Goal: Task Accomplishment & Management: Manage account settings

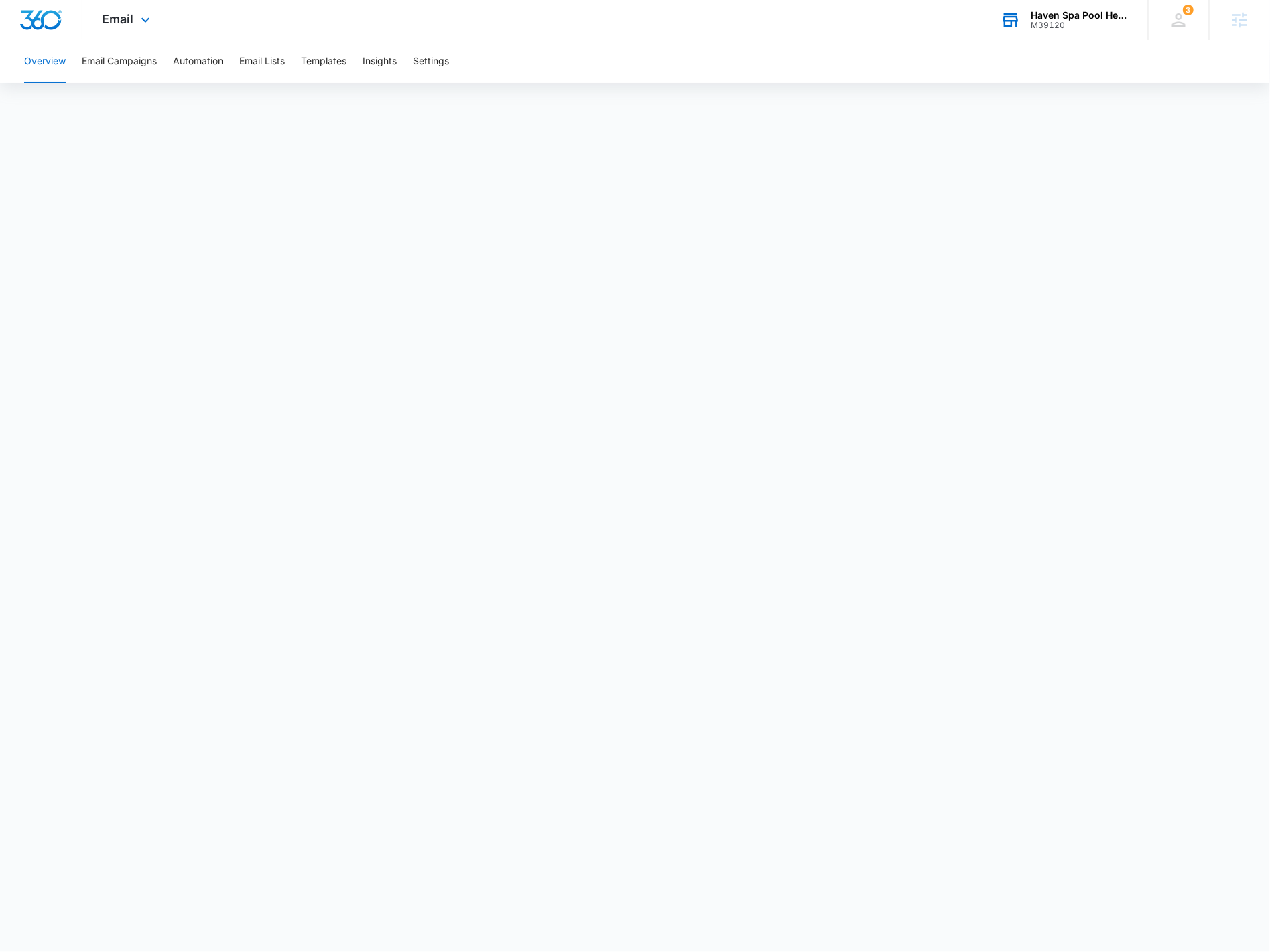
drag, startPoint x: 1029, startPoint y: 10, endPoint x: 1045, endPoint y: 21, distance: 19.4
click at [1029, 10] on div "Haven Spa Pool Hearth M39120 Your Accounts View All" at bounding box center [1065, 20] width 168 height 40
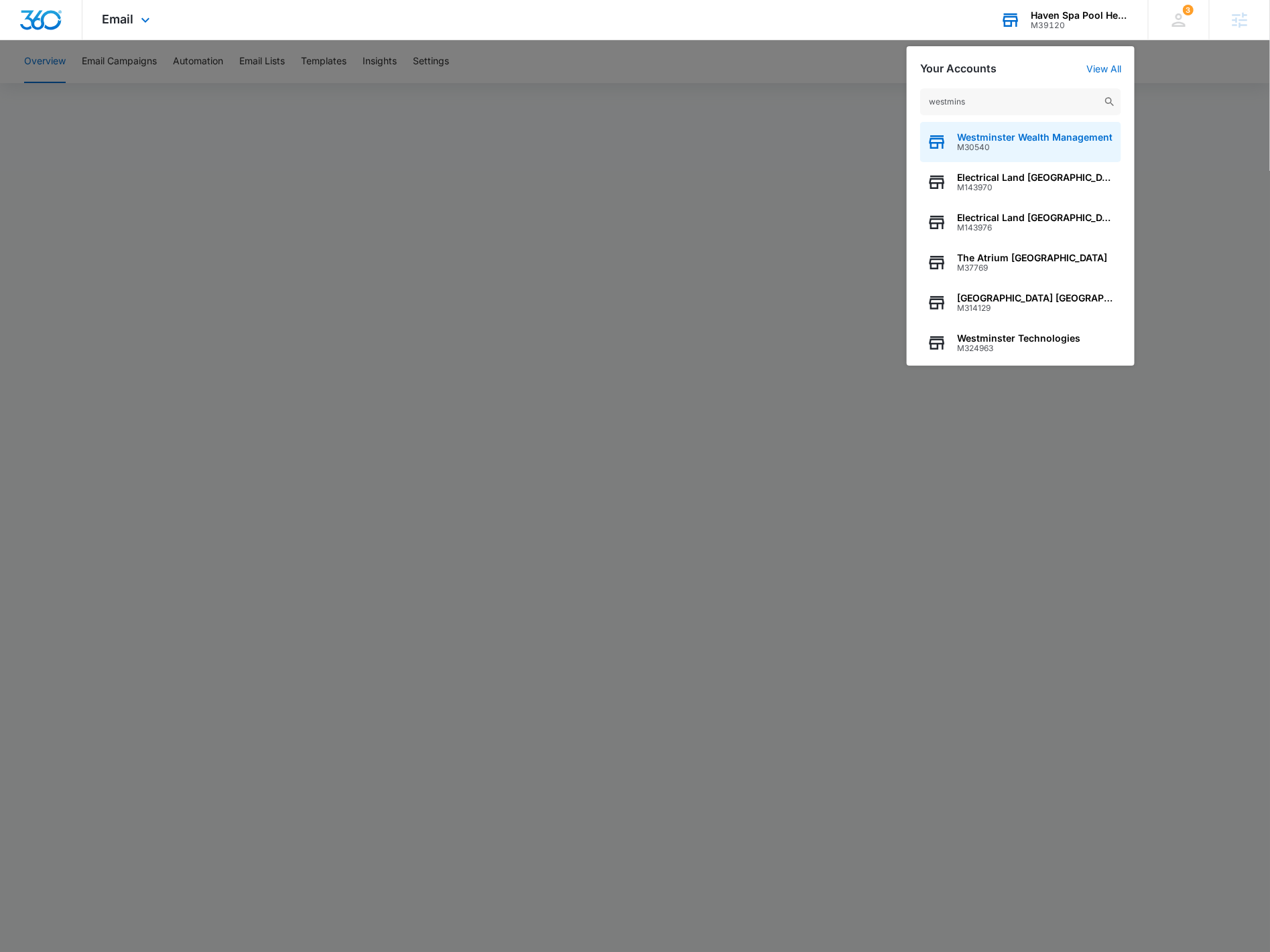
type input "westmins"
click at [1028, 148] on span "M30540" at bounding box center [1035, 148] width 155 height 10
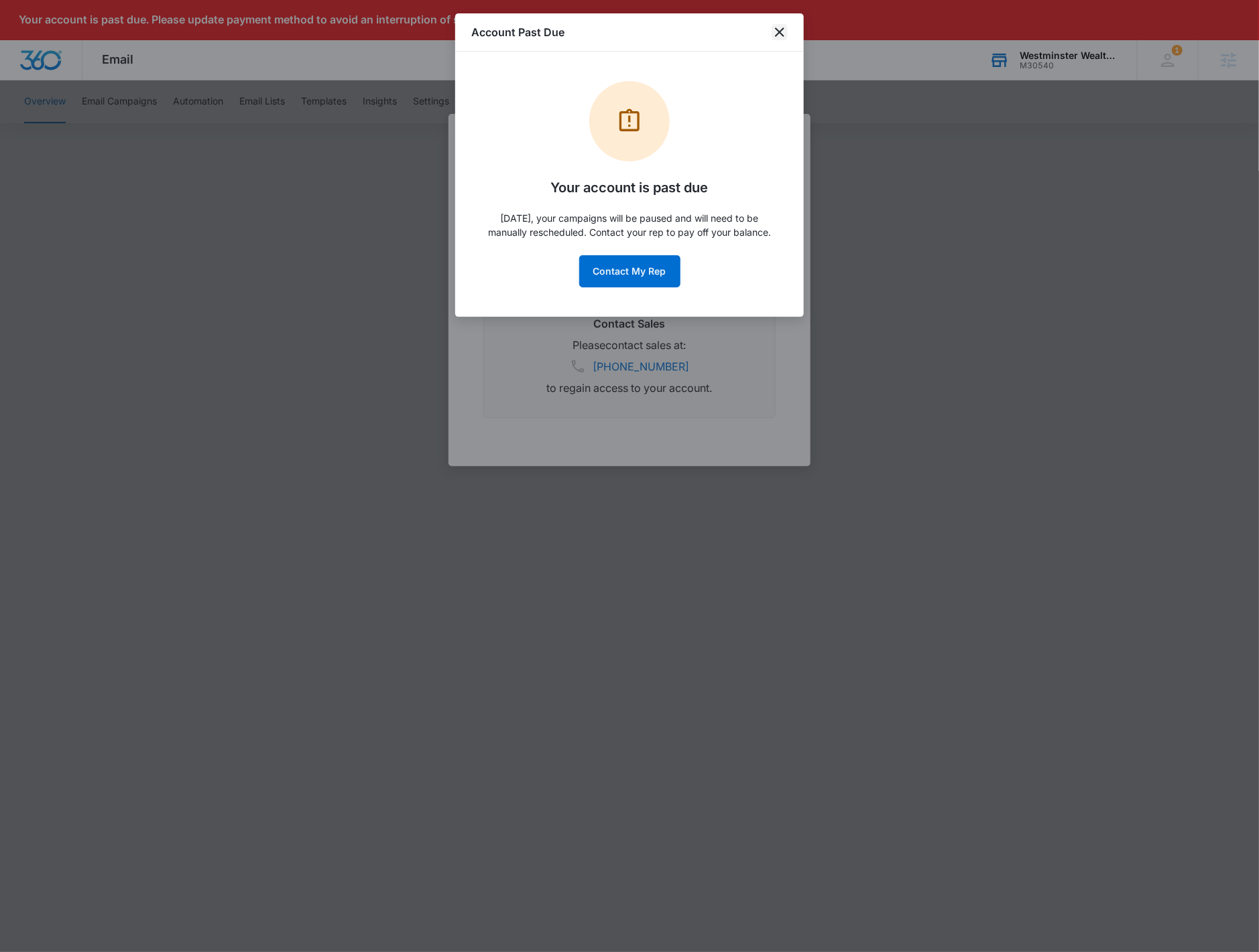
click at [785, 38] on icon "close" at bounding box center [779, 32] width 16 height 16
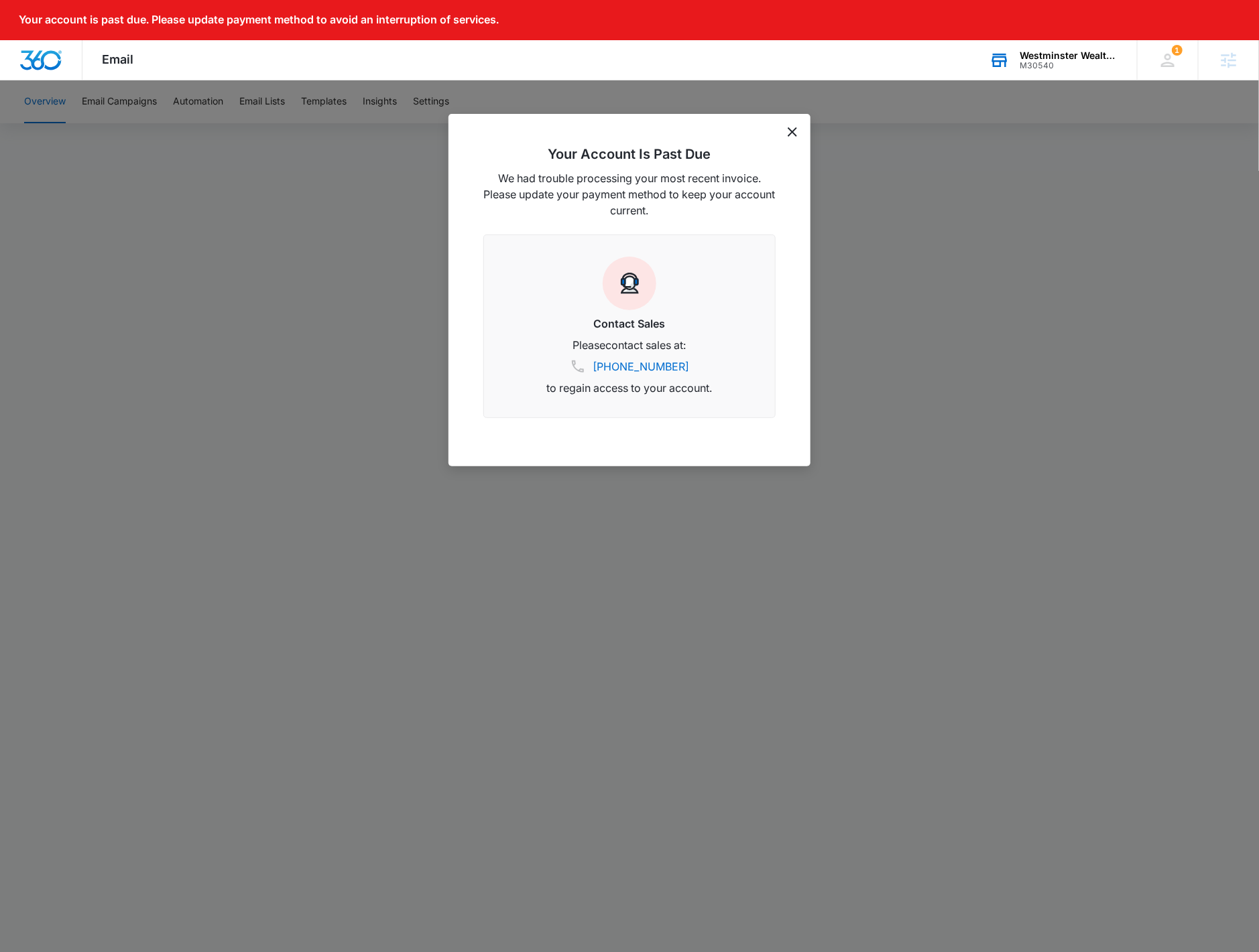
click at [789, 129] on icon "dismiss this dialog" at bounding box center [792, 132] width 10 height 10
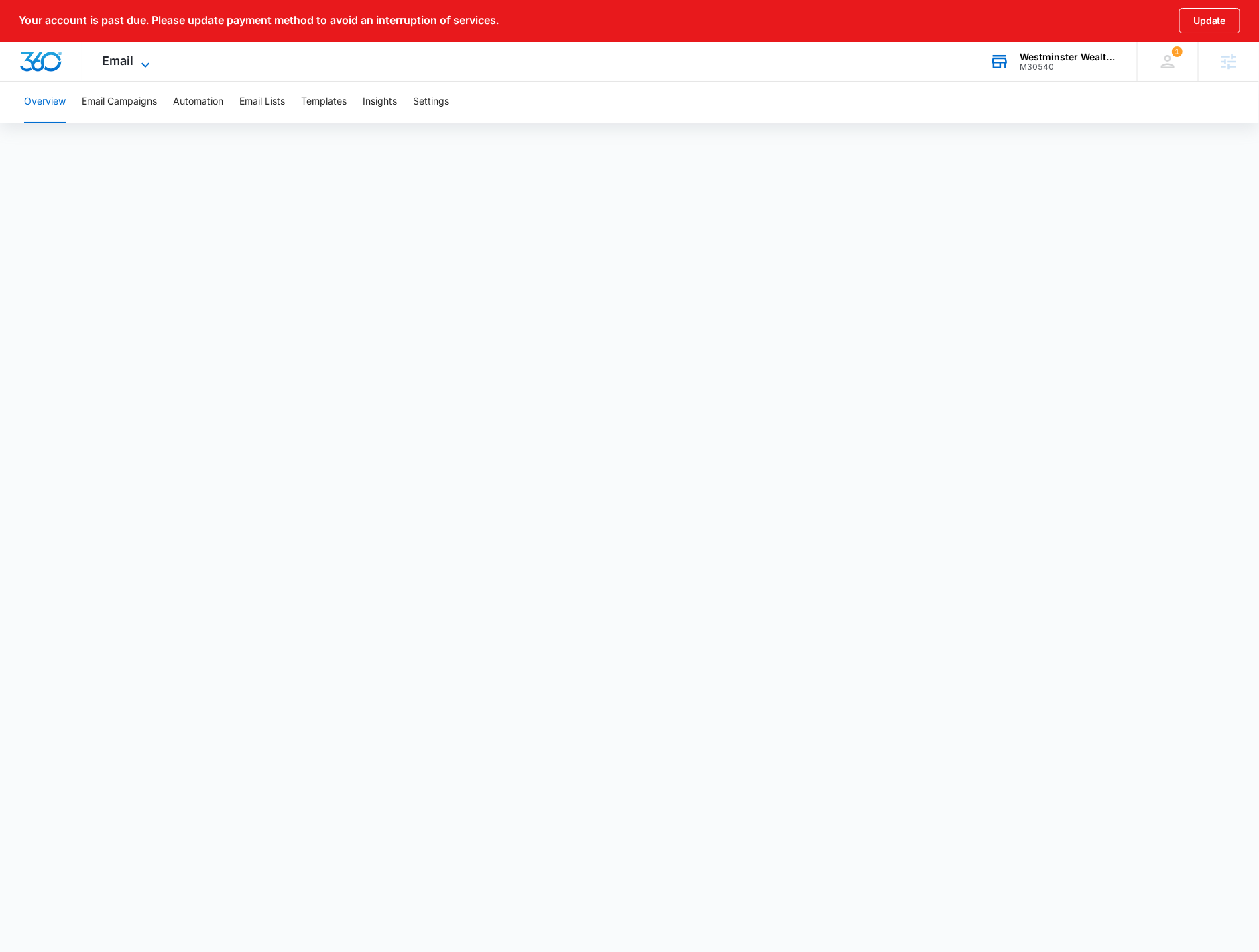
click at [124, 63] on span "Email" at bounding box center [118, 60] width 32 height 14
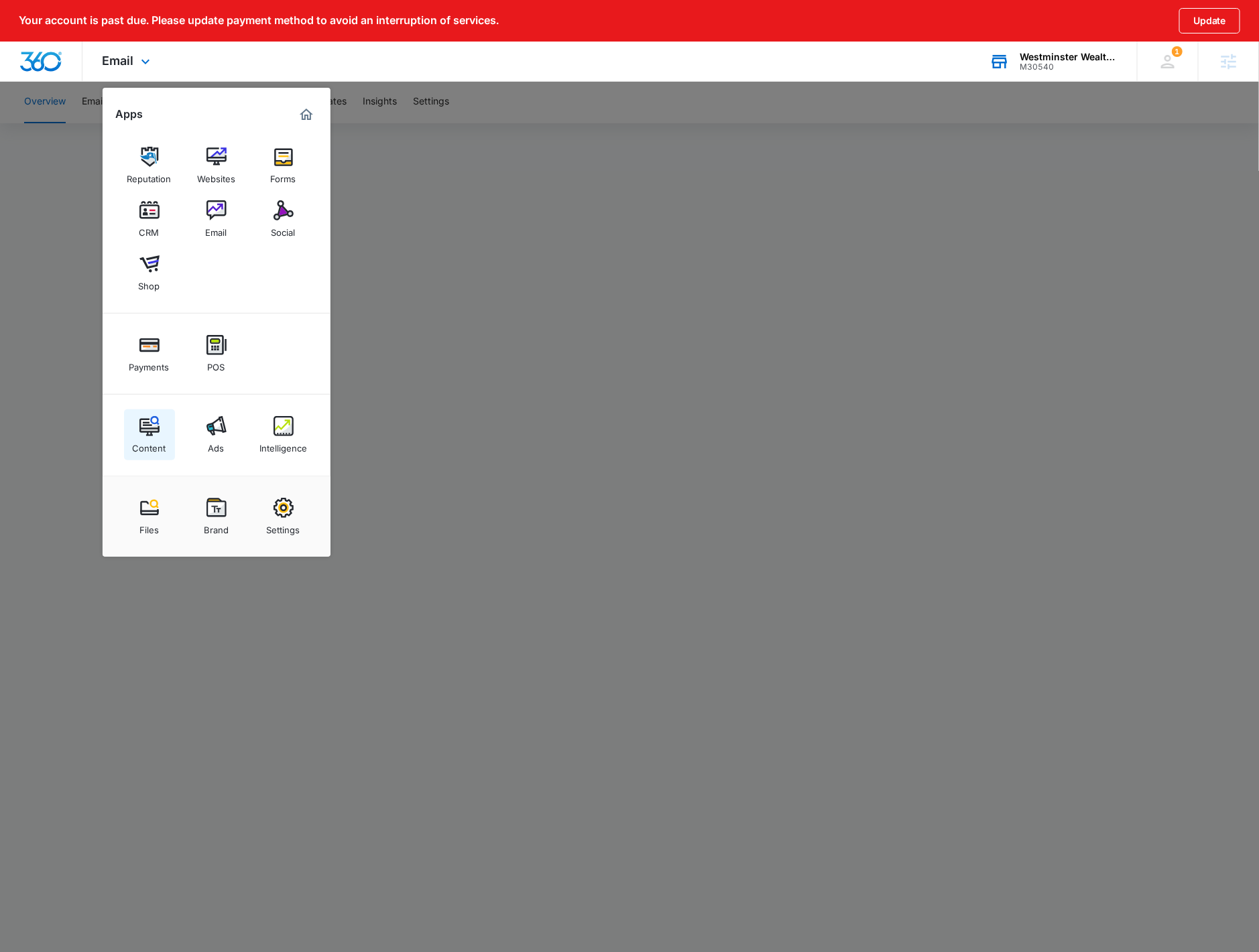
click at [148, 414] on link "Content" at bounding box center [149, 435] width 51 height 51
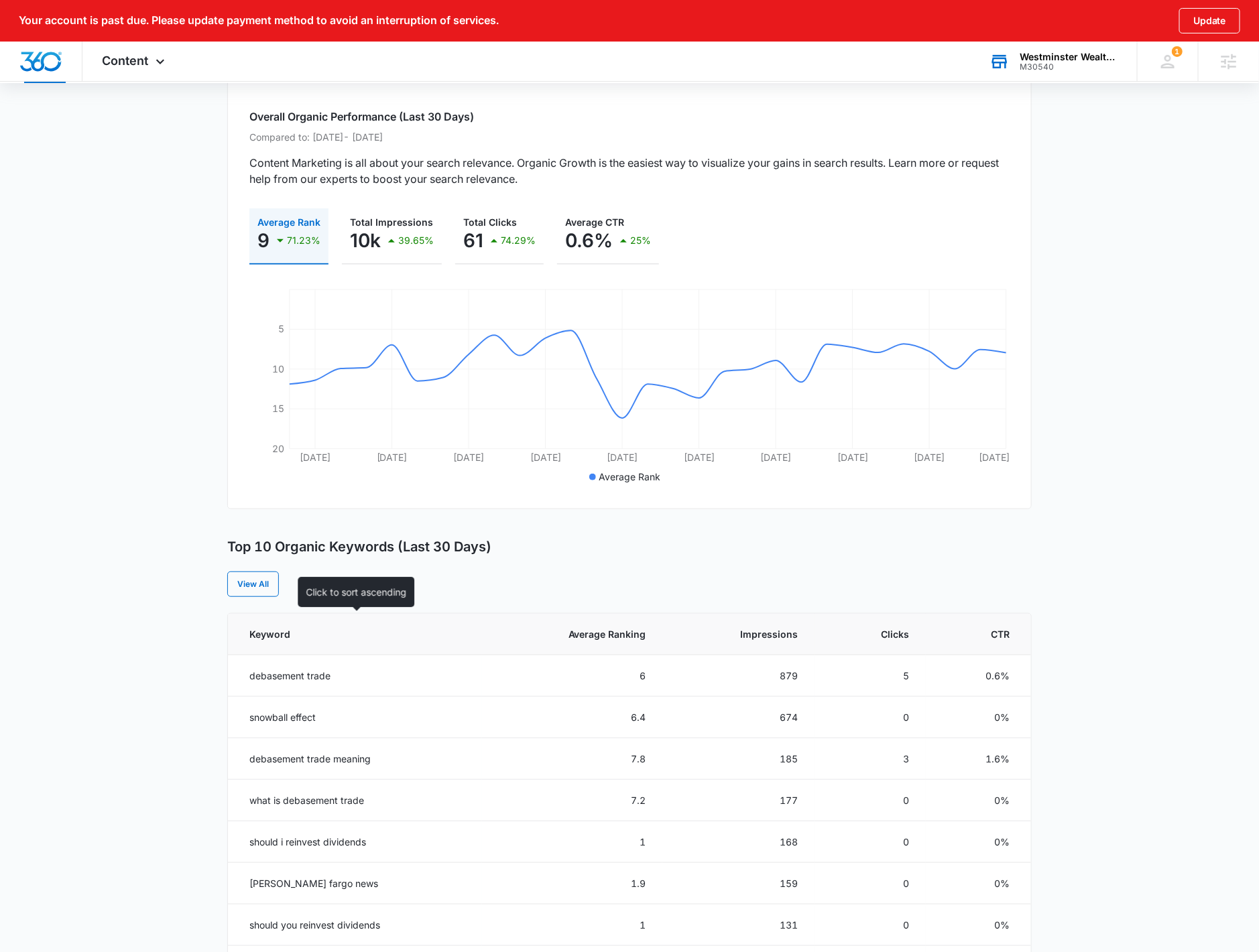
scroll to position [223, 0]
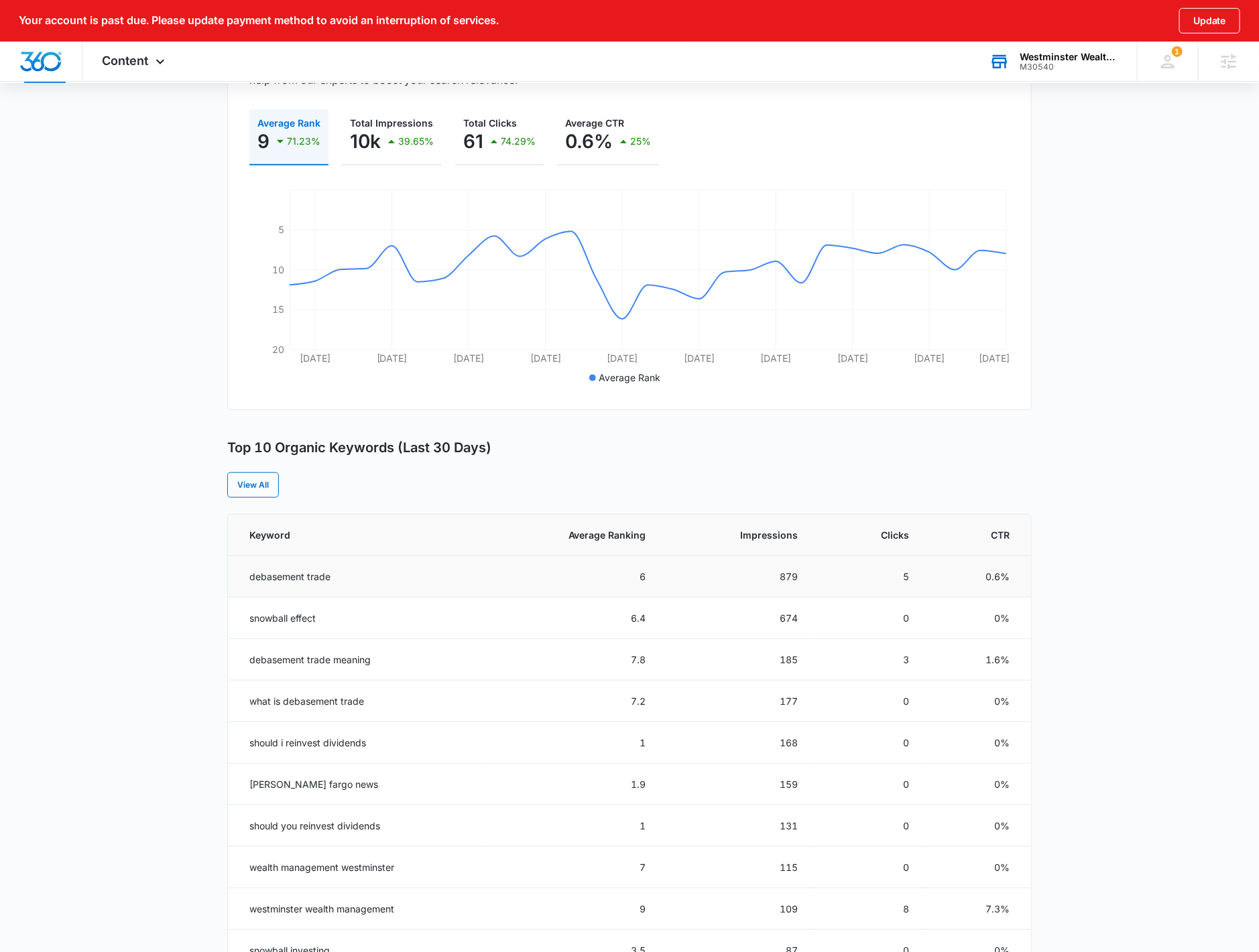
click at [292, 574] on td "debasement trade" at bounding box center [355, 577] width 254 height 41
click at [291, 659] on td "debasement trade meaning" at bounding box center [355, 659] width 254 height 41
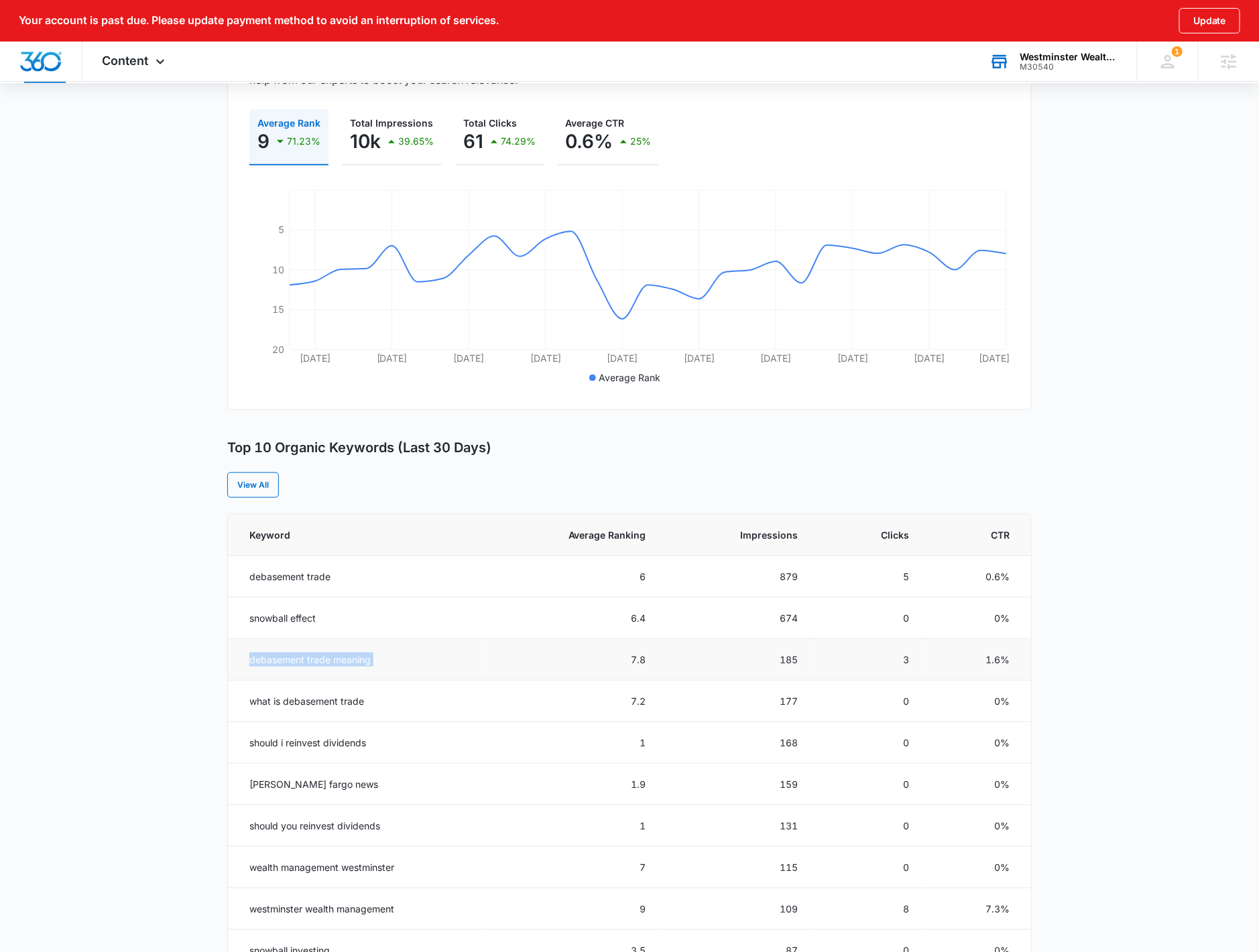
click at [291, 659] on td "debasement trade meaning" at bounding box center [355, 659] width 254 height 41
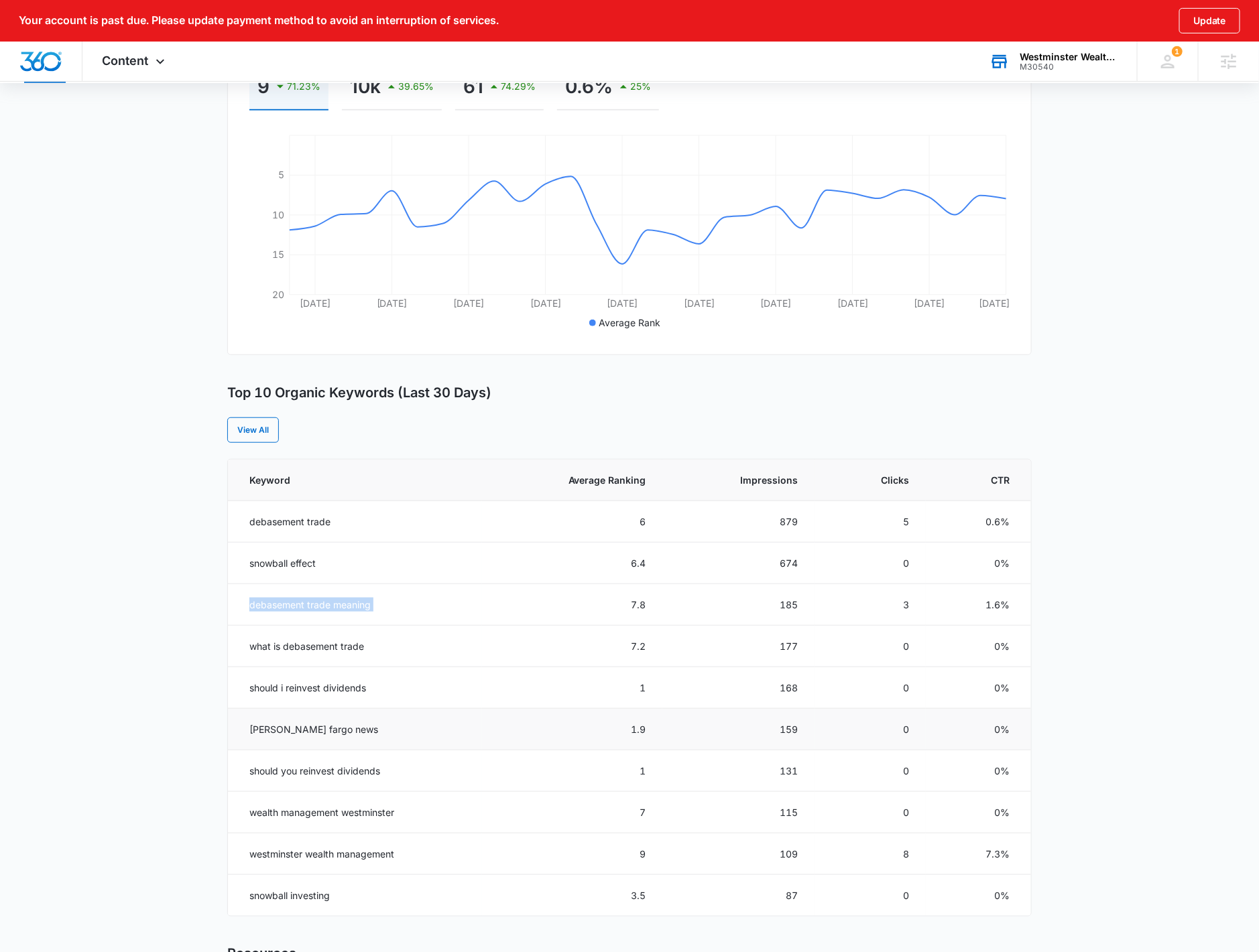
scroll to position [297, 0]
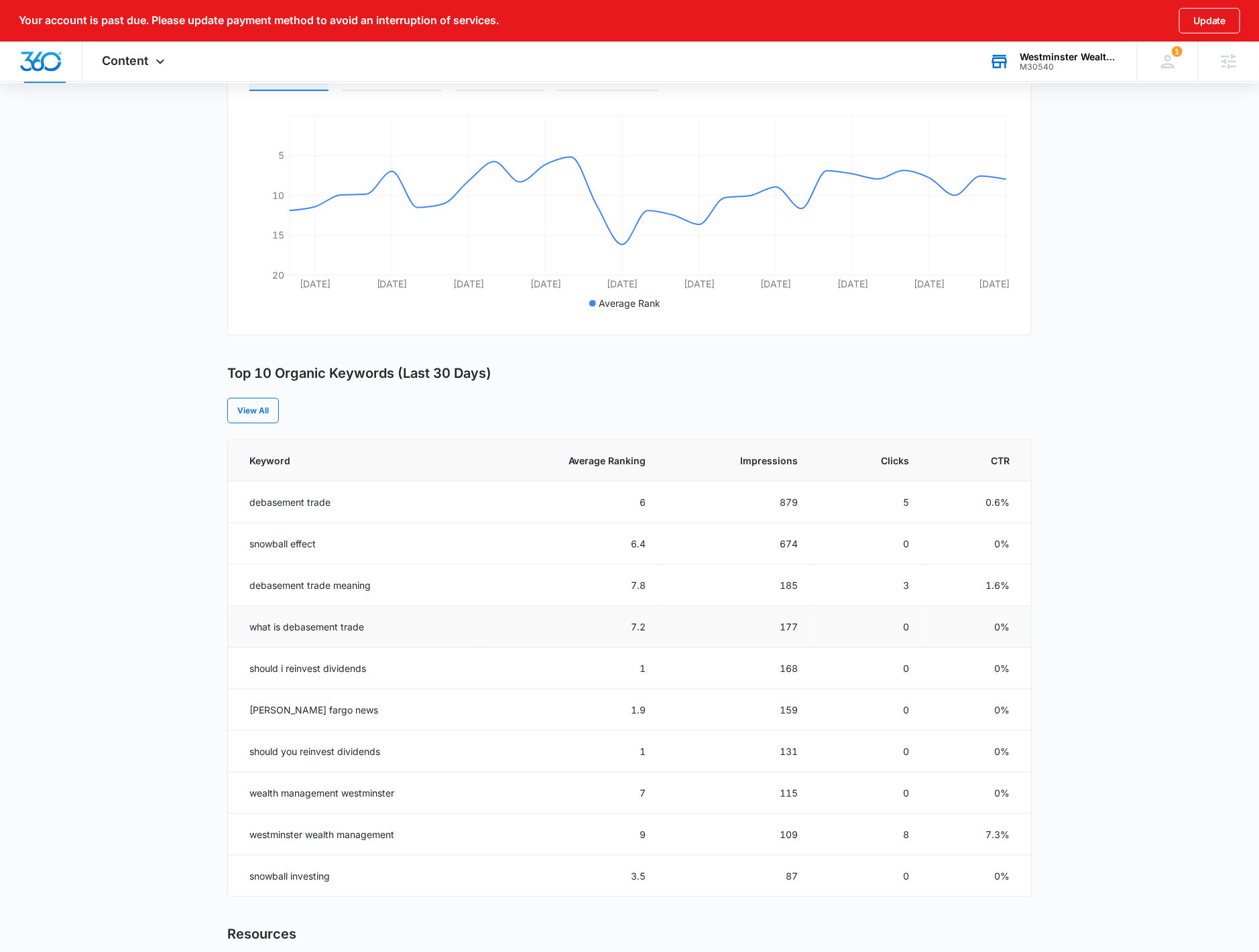
click at [302, 622] on td "what is debasement trade" at bounding box center [355, 627] width 254 height 41
click at [302, 623] on td "what is debasement trade" at bounding box center [355, 627] width 254 height 41
click at [303, 624] on td "what is debasement trade" at bounding box center [355, 627] width 254 height 41
click at [304, 624] on td "what is debasement trade" at bounding box center [355, 627] width 254 height 41
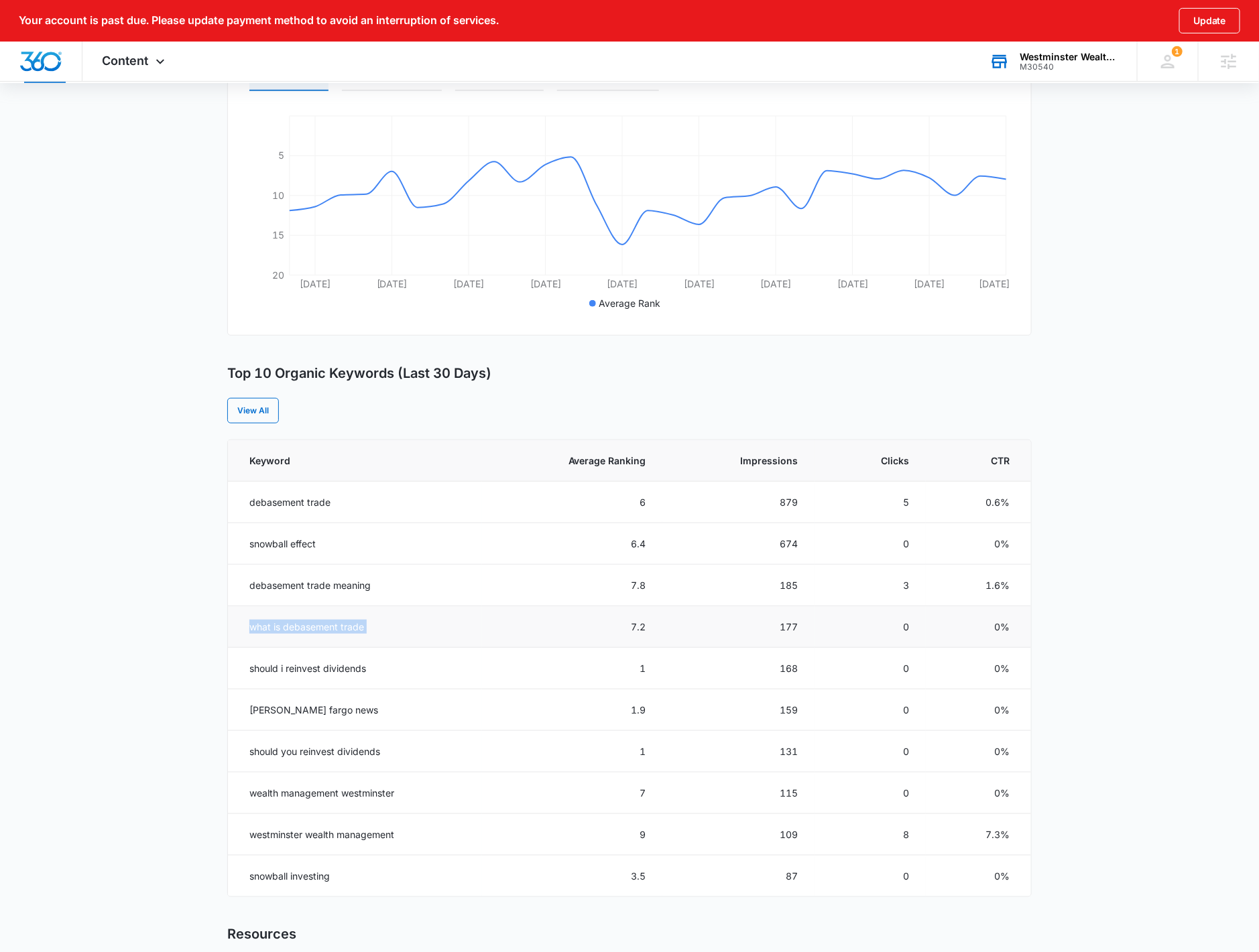
click at [305, 624] on td "what is debasement trade" at bounding box center [355, 627] width 254 height 41
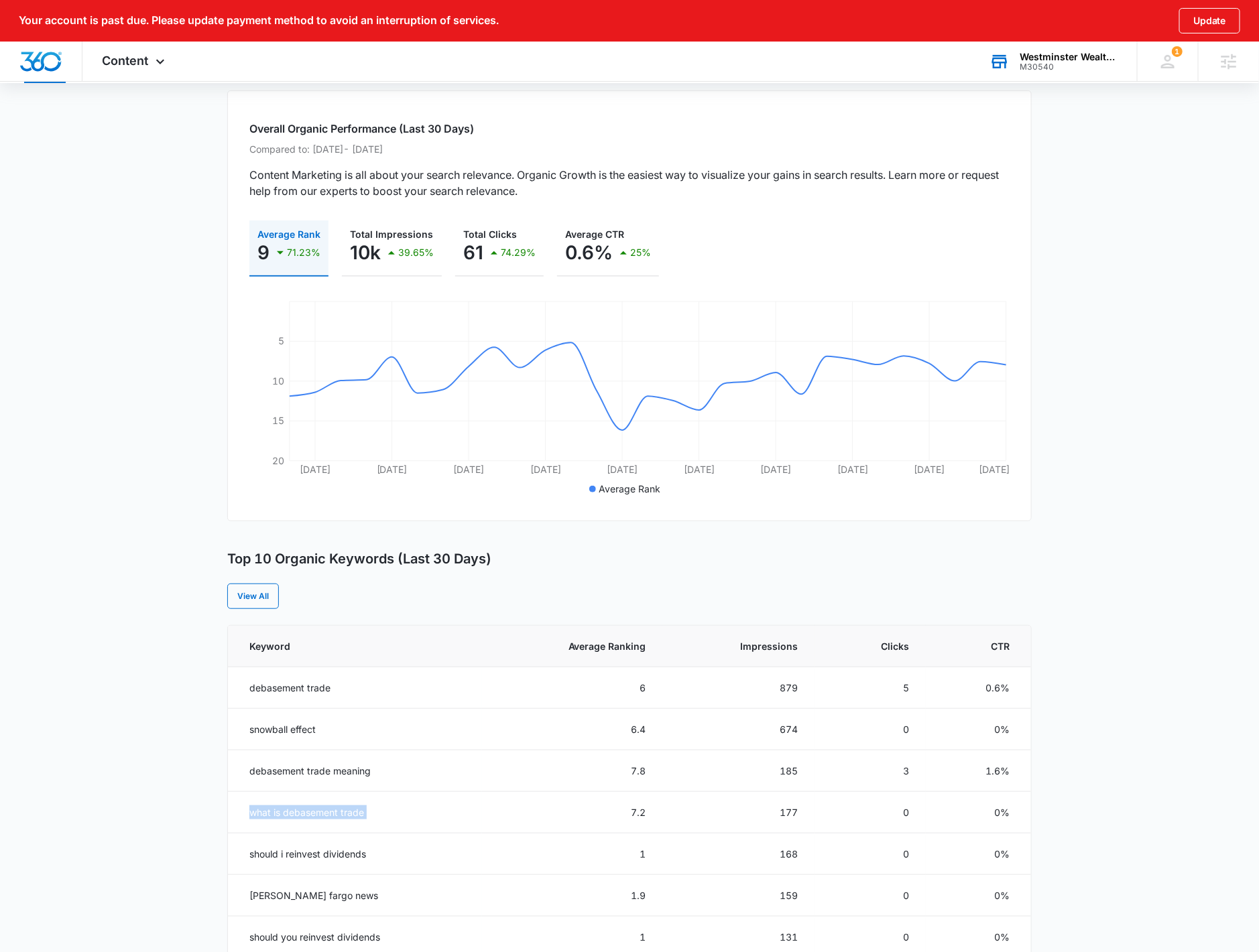
scroll to position [0, 0]
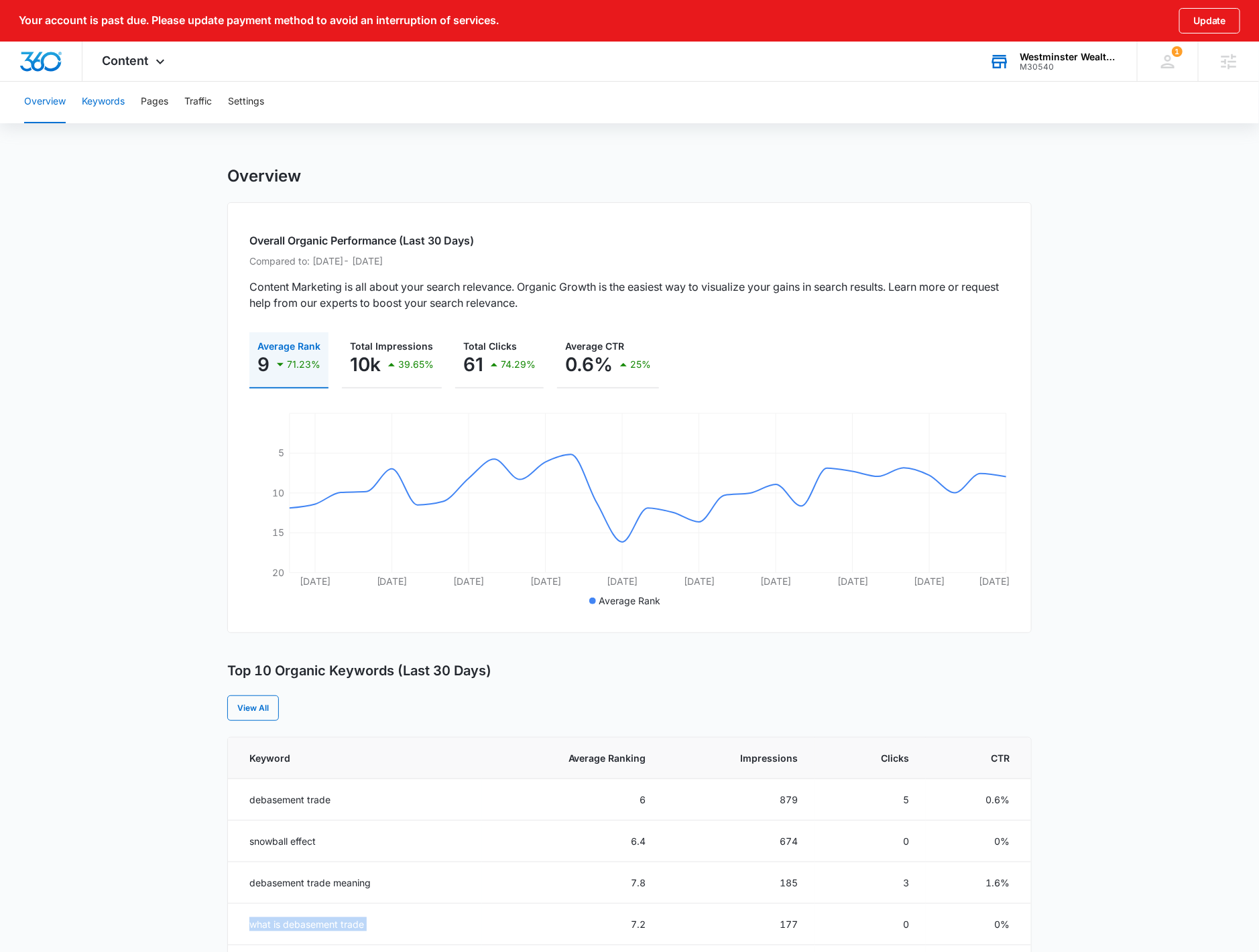
click at [102, 100] on button "Keywords" at bounding box center [103, 102] width 43 height 43
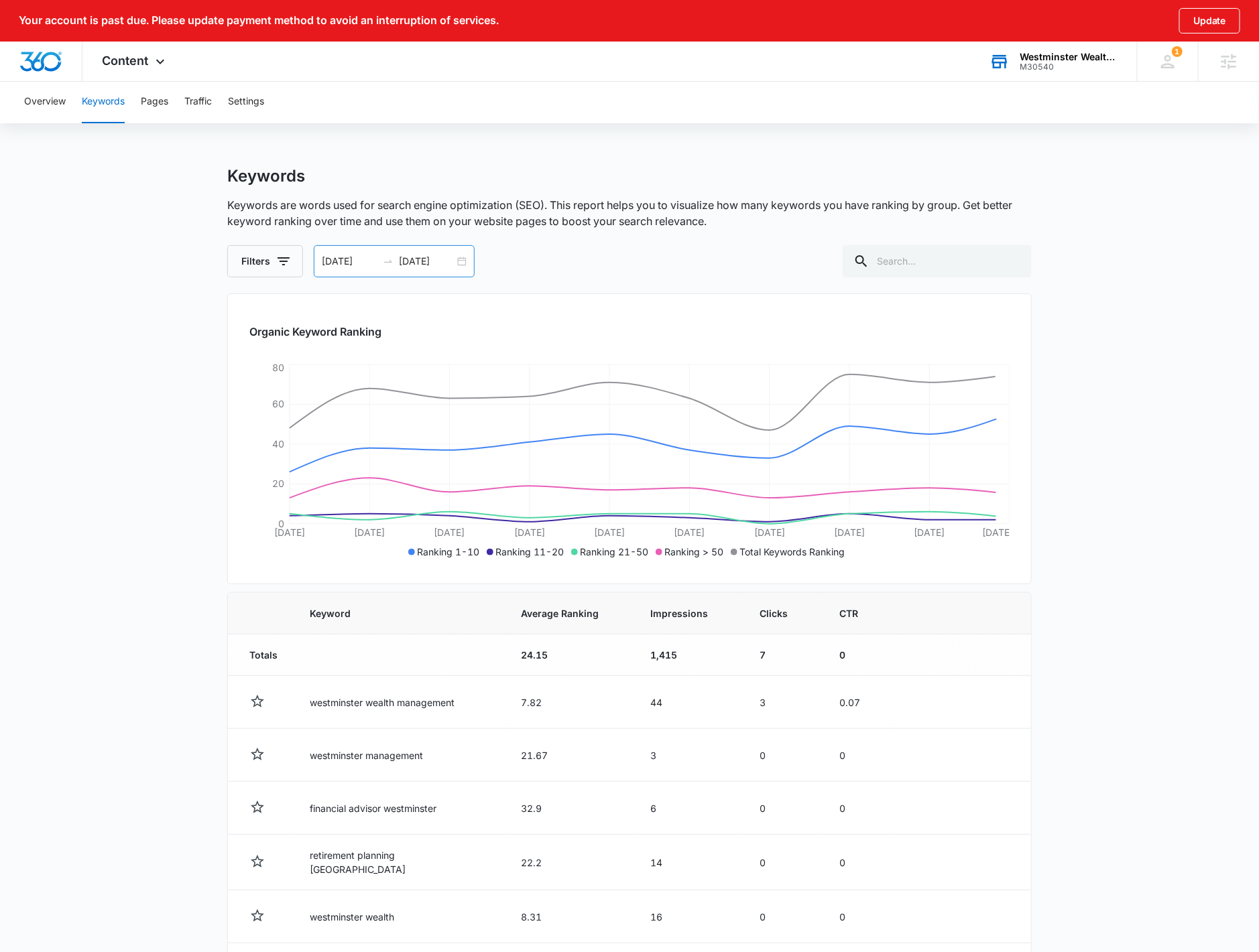
click at [463, 259] on div "[DATE] [DATE]" at bounding box center [394, 261] width 161 height 32
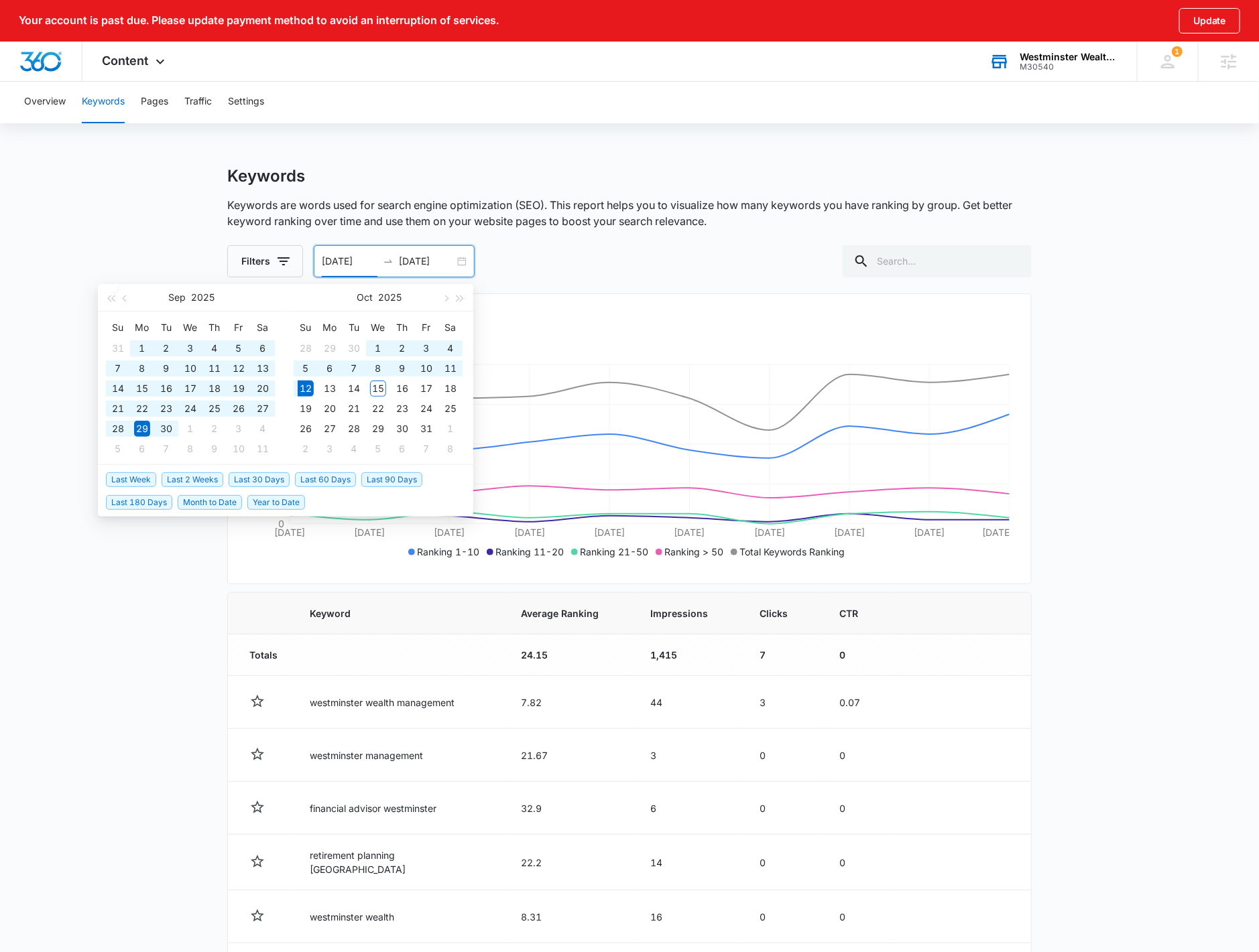
click at [287, 499] on span "Year to Date" at bounding box center [276, 502] width 58 height 14
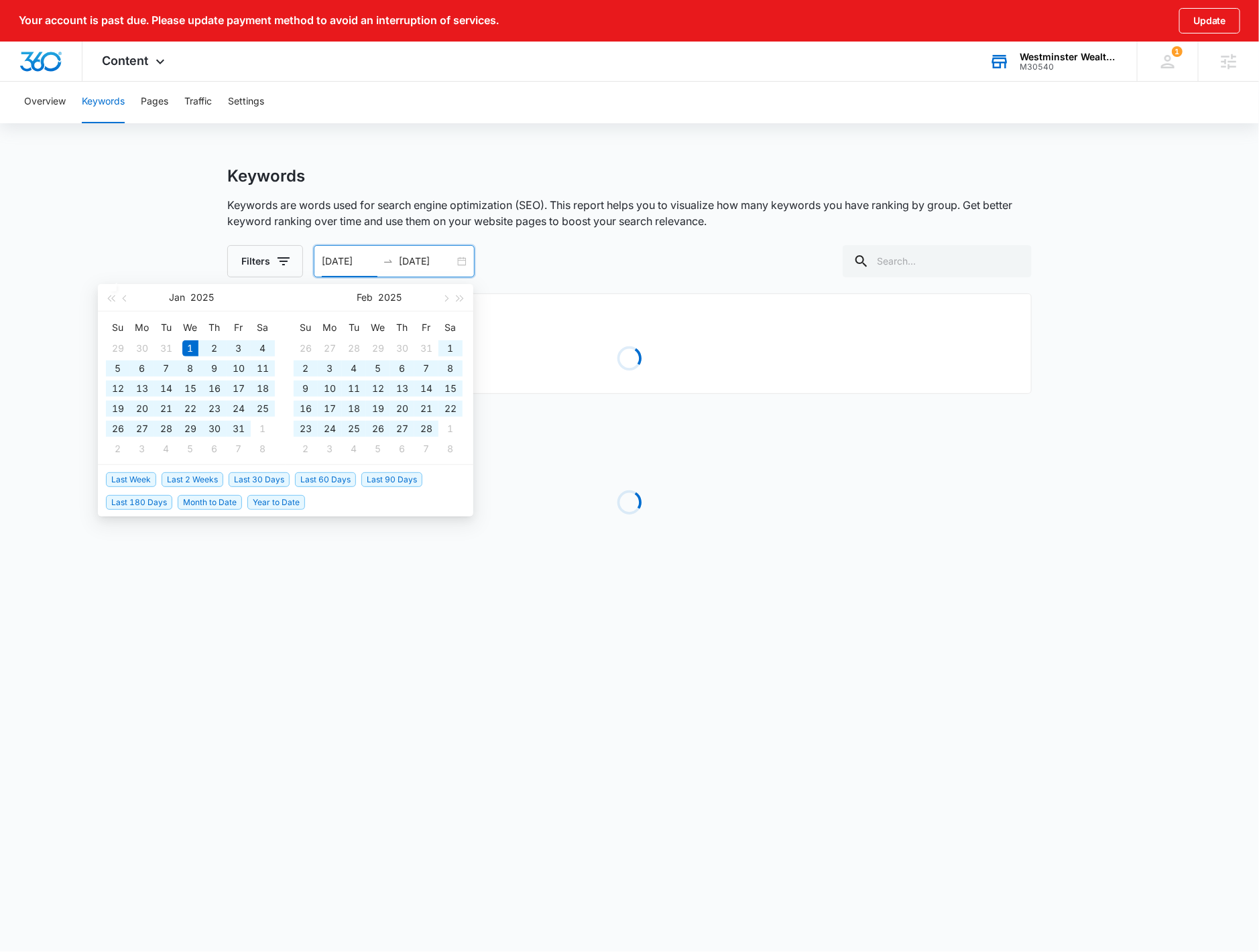
type input "[DATE]"
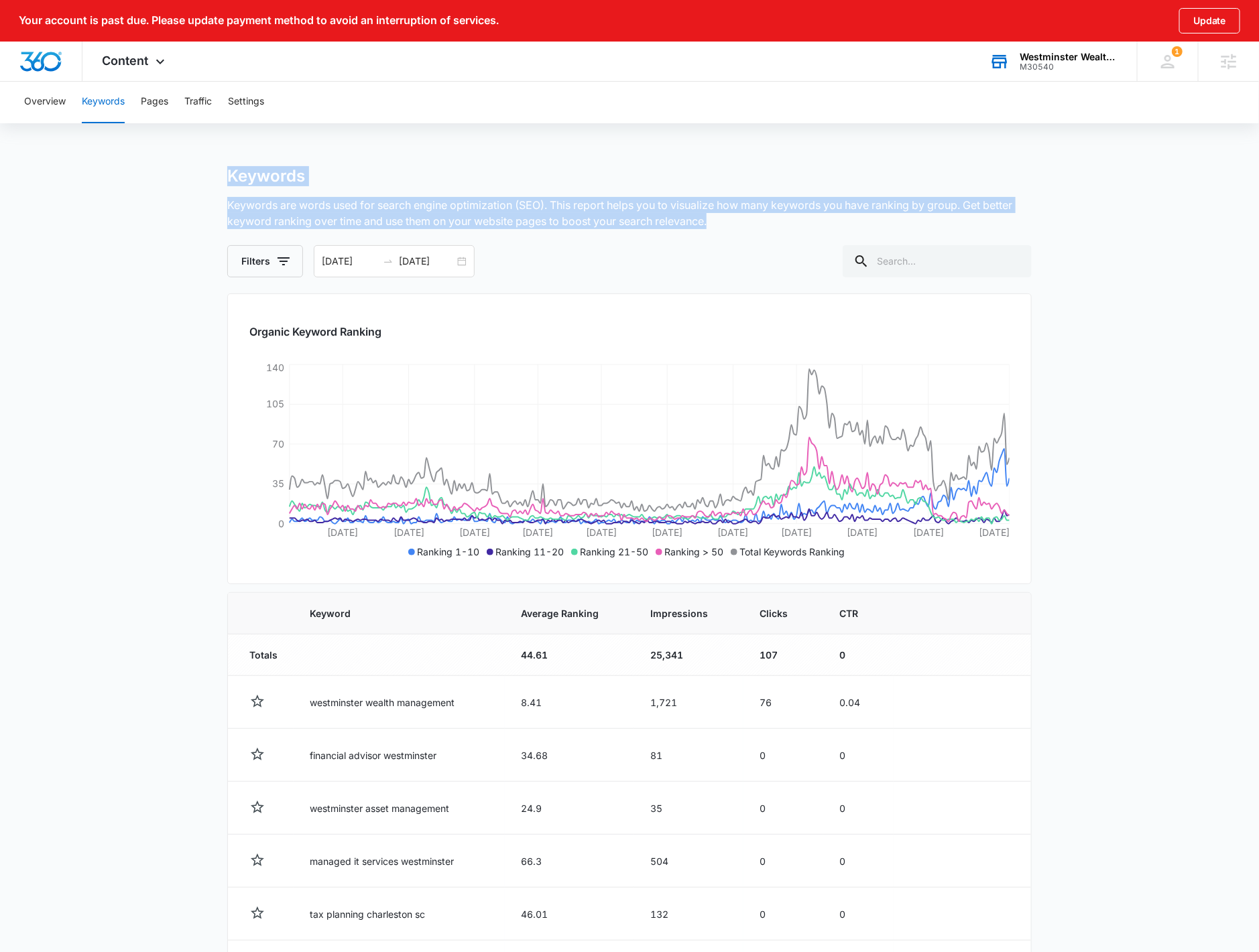
drag, startPoint x: 739, startPoint y: 223, endPoint x: 213, endPoint y: 175, distance: 528.2
click at [213, 175] on main "Keywords Keywords are words used for search engine optimization (SEO). This rep…" at bounding box center [630, 727] width 1259 height 1121
click at [217, 179] on main "Keywords Keywords are words used for search engine optimization (SEO). This rep…" at bounding box center [630, 727] width 1259 height 1121
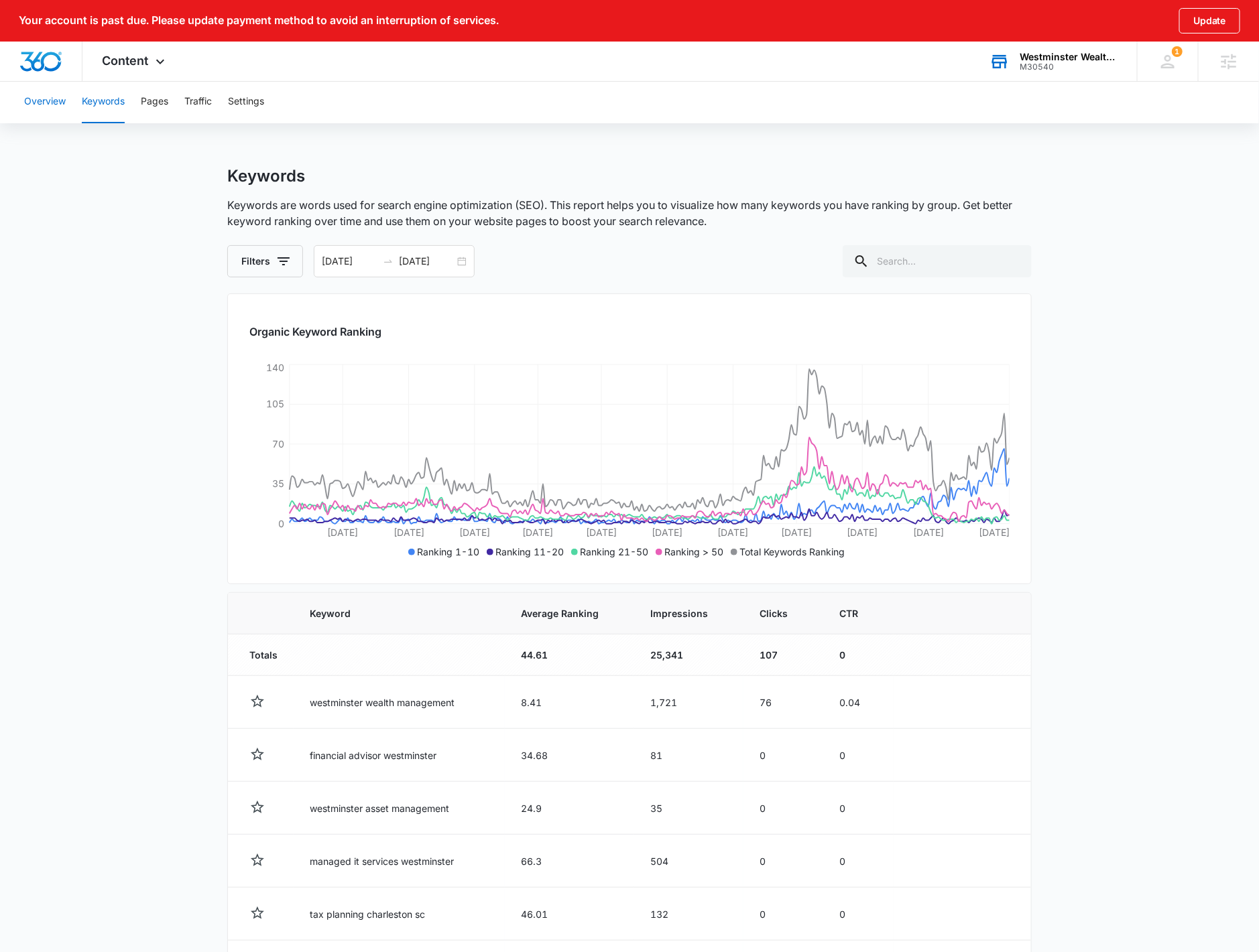
click at [35, 89] on button "Overview" at bounding box center [45, 102] width 41 height 43
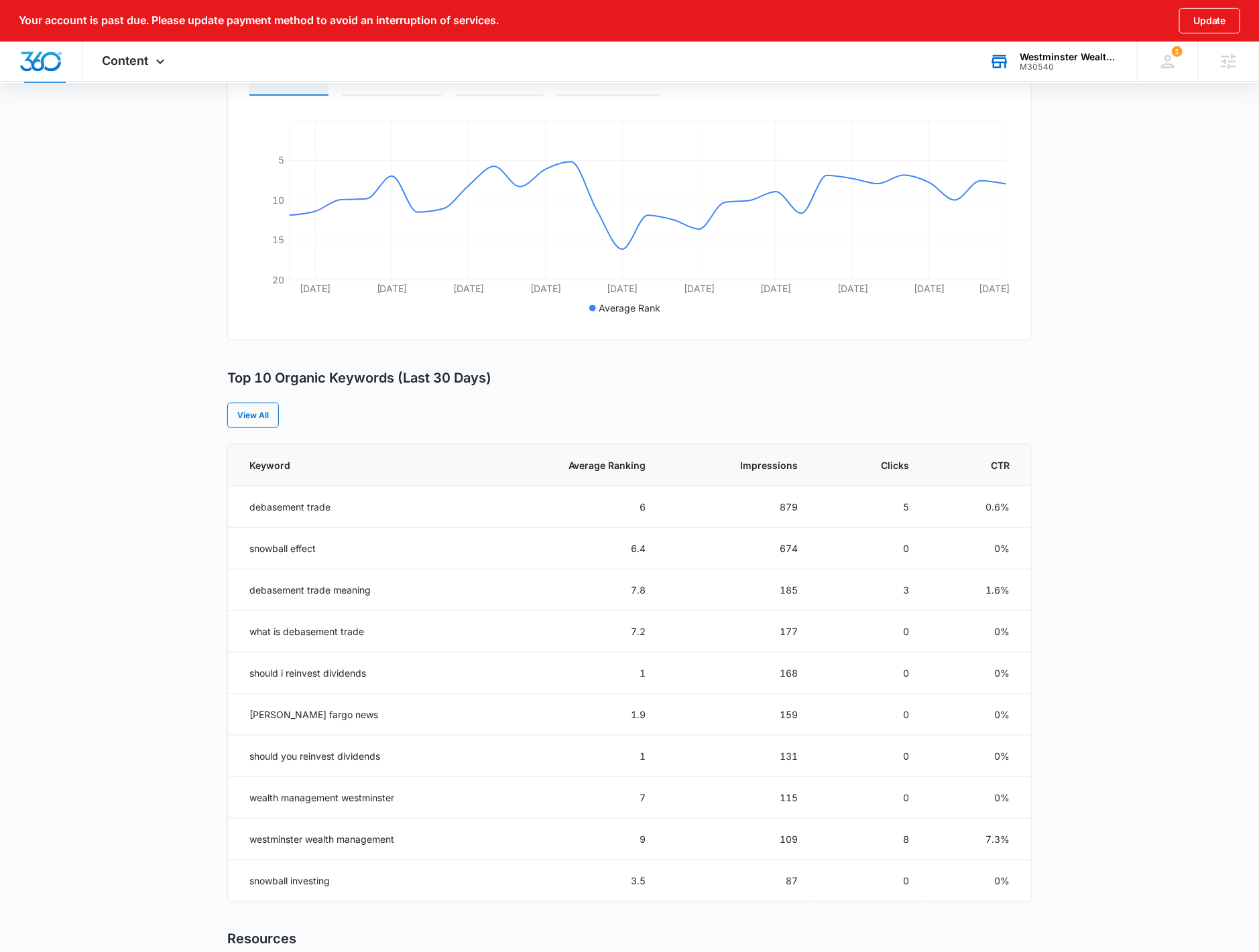
scroll to position [297, 0]
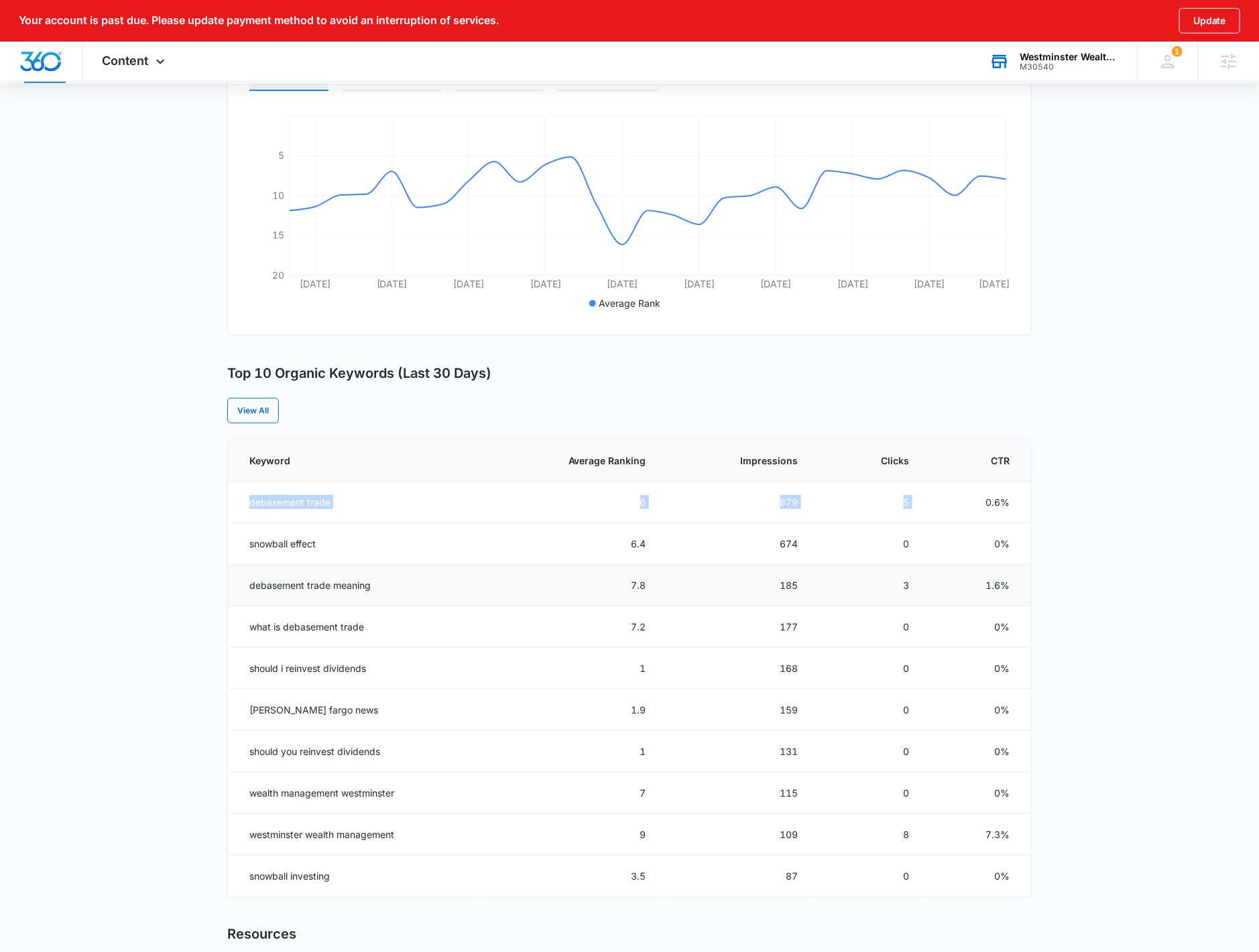
drag, startPoint x: 248, startPoint y: 504, endPoint x: 816, endPoint y: 569, distance: 571.7
click at [959, 488] on tr "debasement trade 6 879 5 0.6%" at bounding box center [630, 502] width 803 height 41
drag, startPoint x: 938, startPoint y: 501, endPoint x: 886, endPoint y: 525, distance: 57.3
click at [938, 501] on td "0.6%" at bounding box center [978, 502] width 105 height 41
drag, startPoint x: 260, startPoint y: 587, endPoint x: 935, endPoint y: 569, distance: 675.2
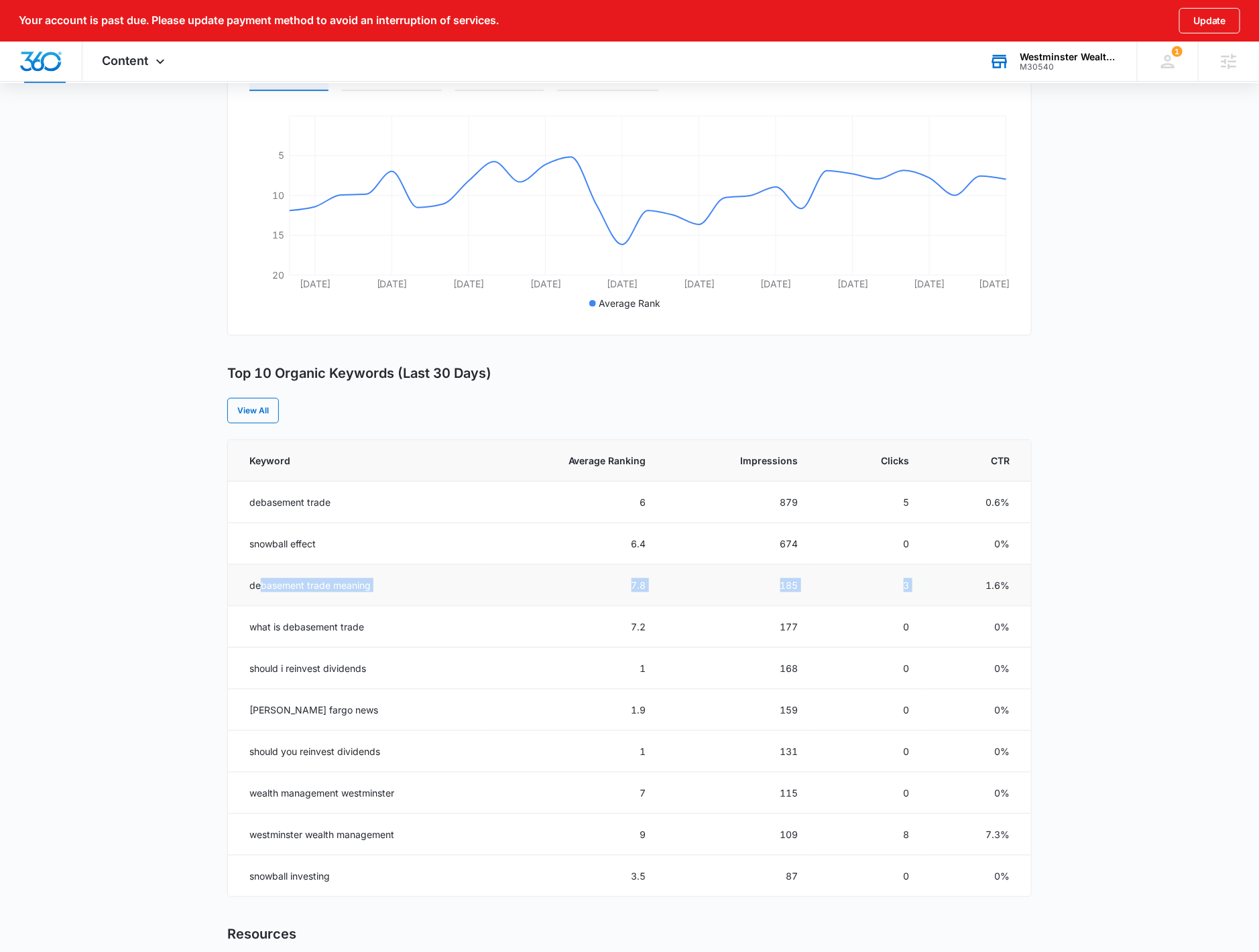
click at [935, 569] on tr "debasement trade meaning 7.8 185 3 1.6%" at bounding box center [630, 585] width 803 height 41
drag, startPoint x: 243, startPoint y: 635, endPoint x: 750, endPoint y: 621, distance: 507.2
click at [545, 657] on tbody "debasement trade 6 879 5 0.6% snowball effect 6.4 674 0 0% debasement trade mea…" at bounding box center [630, 689] width 803 height 416
drag, startPoint x: 898, startPoint y: 587, endPoint x: 915, endPoint y: 528, distance: 61.4
click at [878, 589] on td "3" at bounding box center [870, 585] width 111 height 41
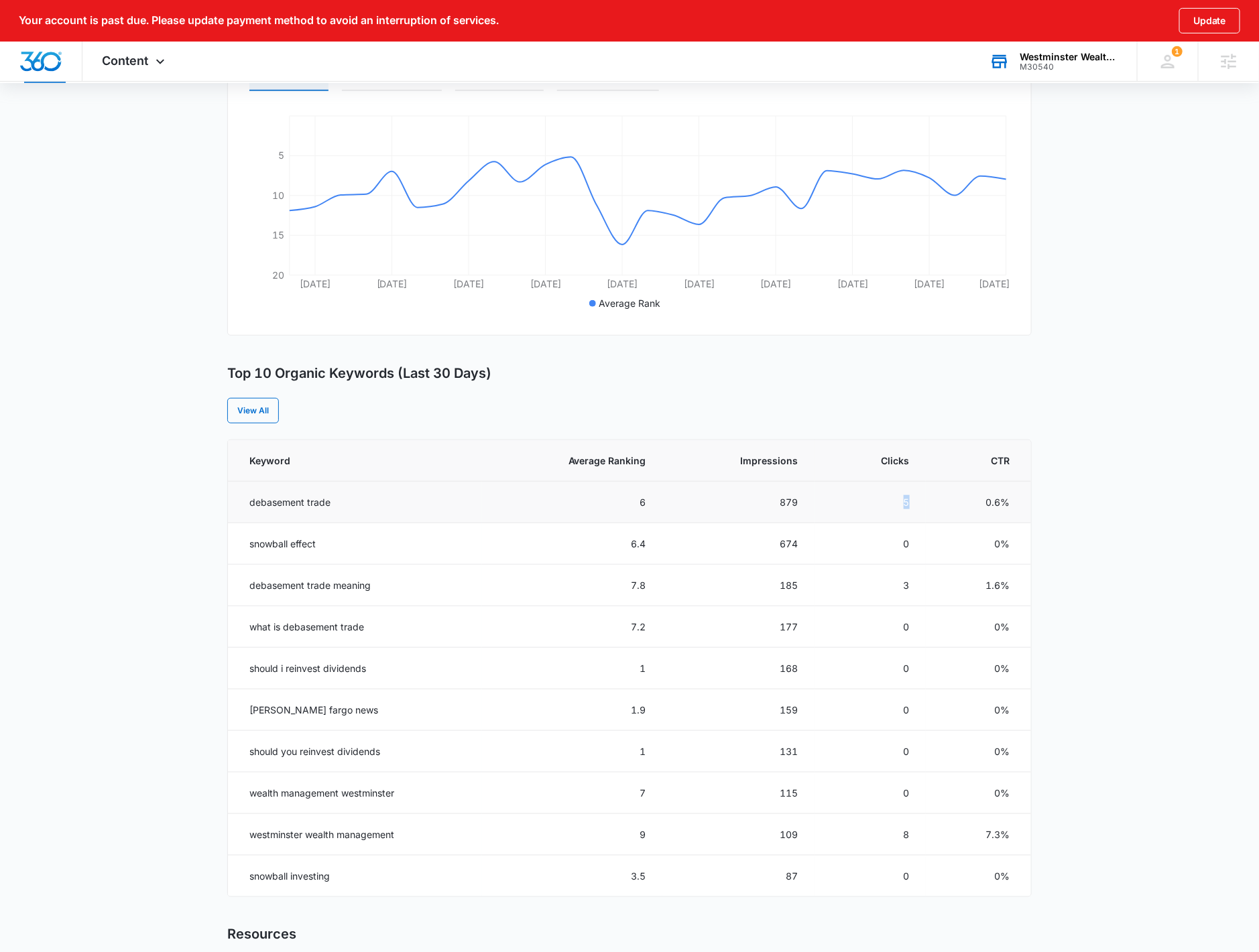
click at [869, 488] on td "5" at bounding box center [870, 502] width 111 height 41
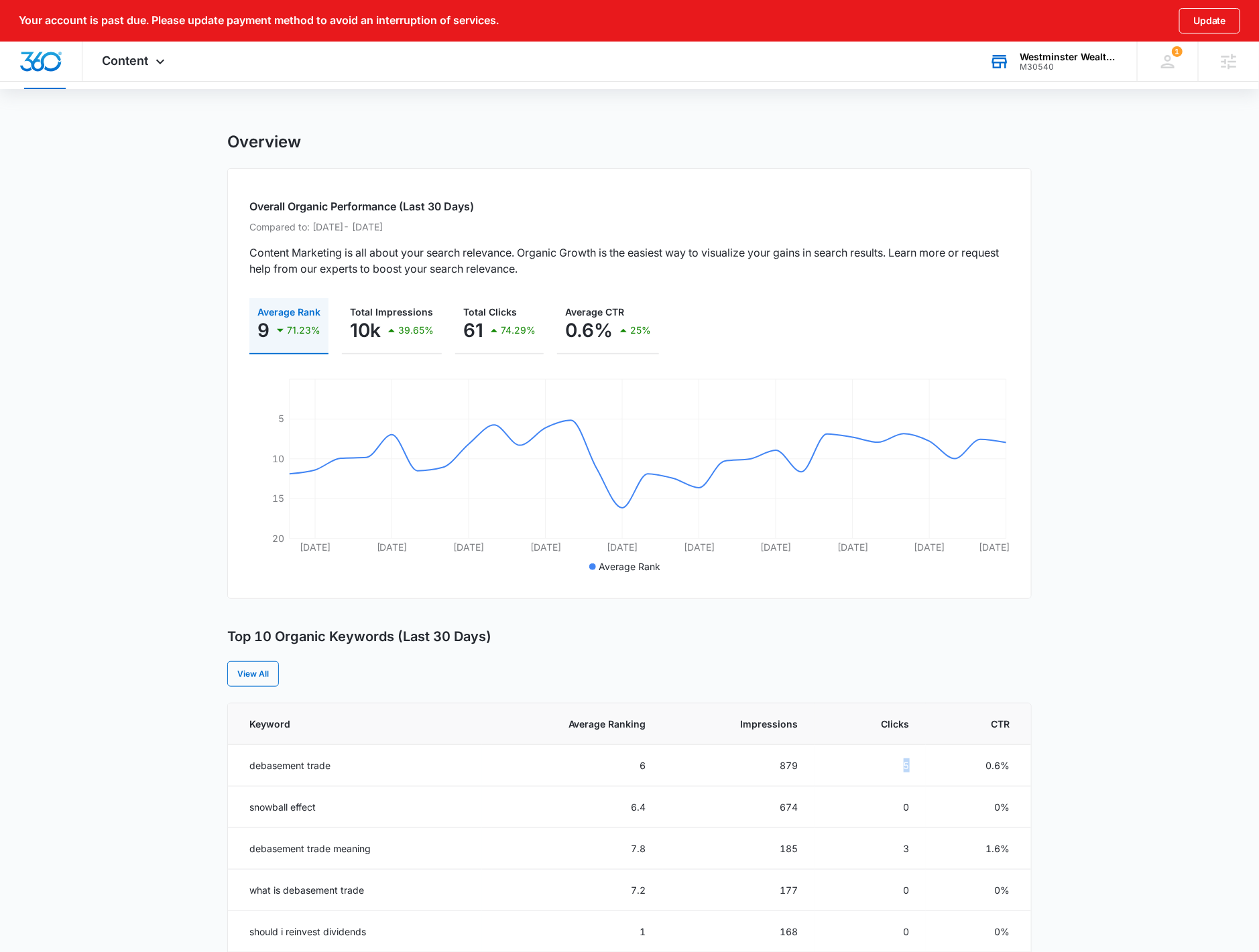
scroll to position [0, 0]
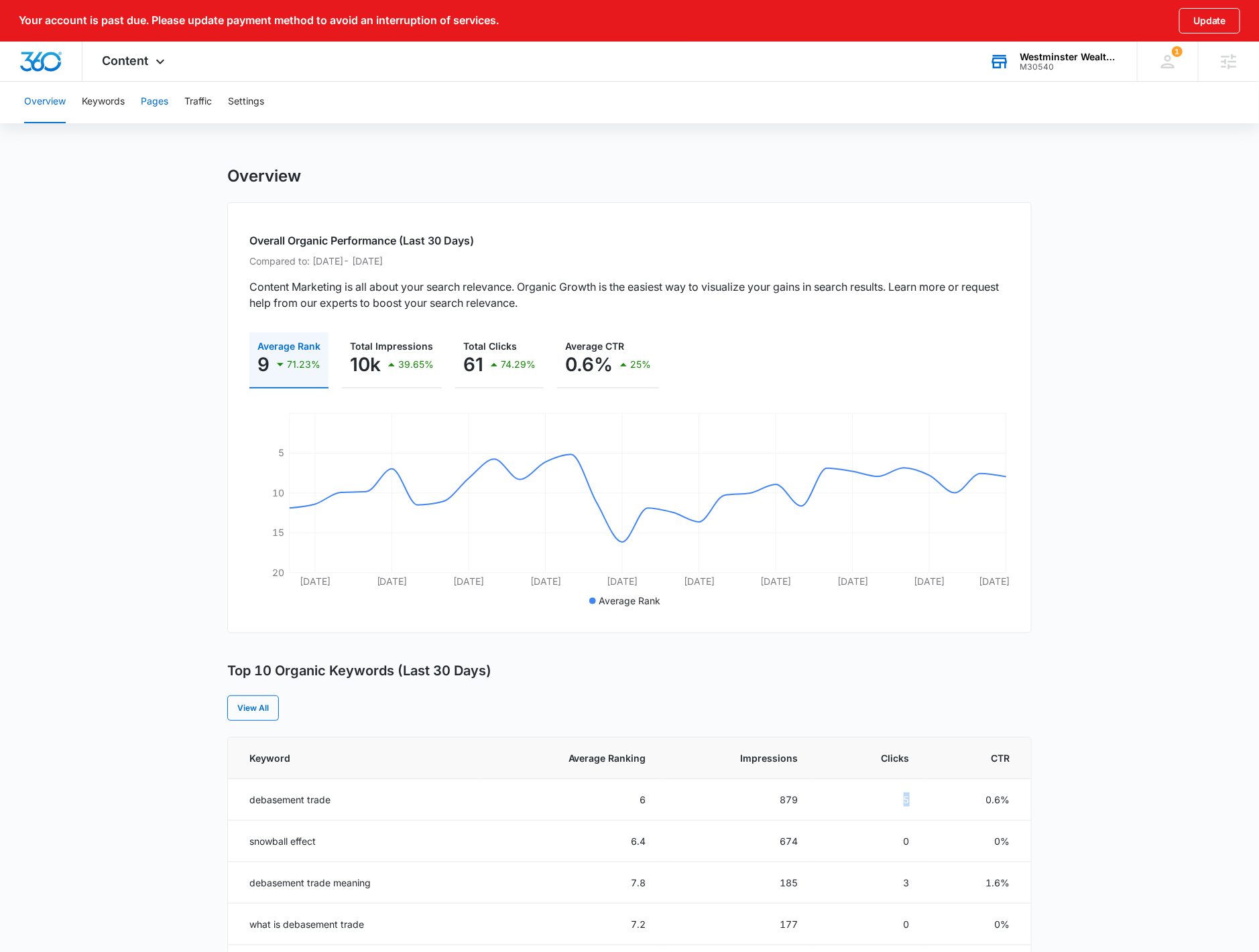
click at [166, 102] on button "Pages" at bounding box center [155, 102] width 27 height 43
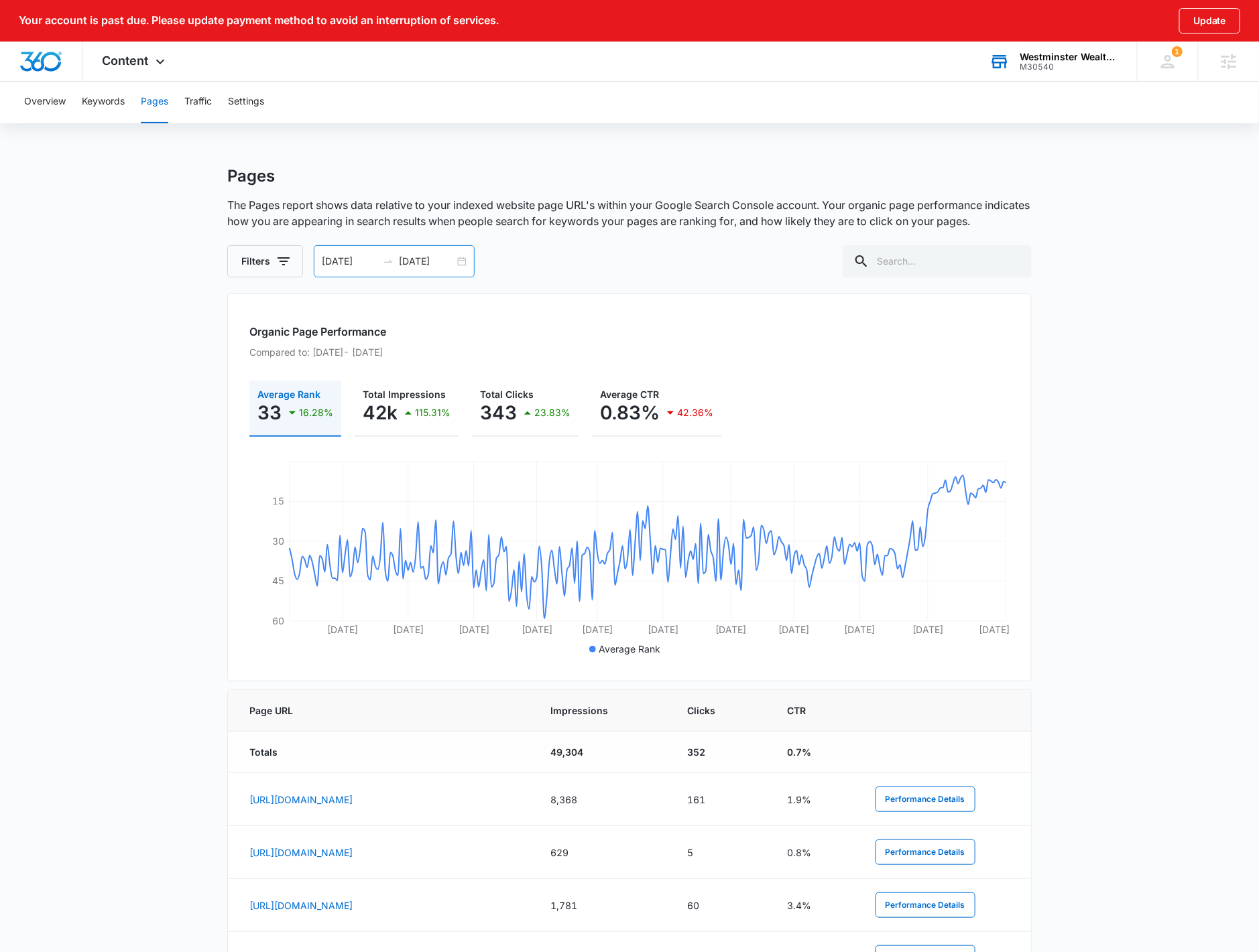
click at [458, 260] on div "[DATE] [DATE]" at bounding box center [394, 261] width 161 height 32
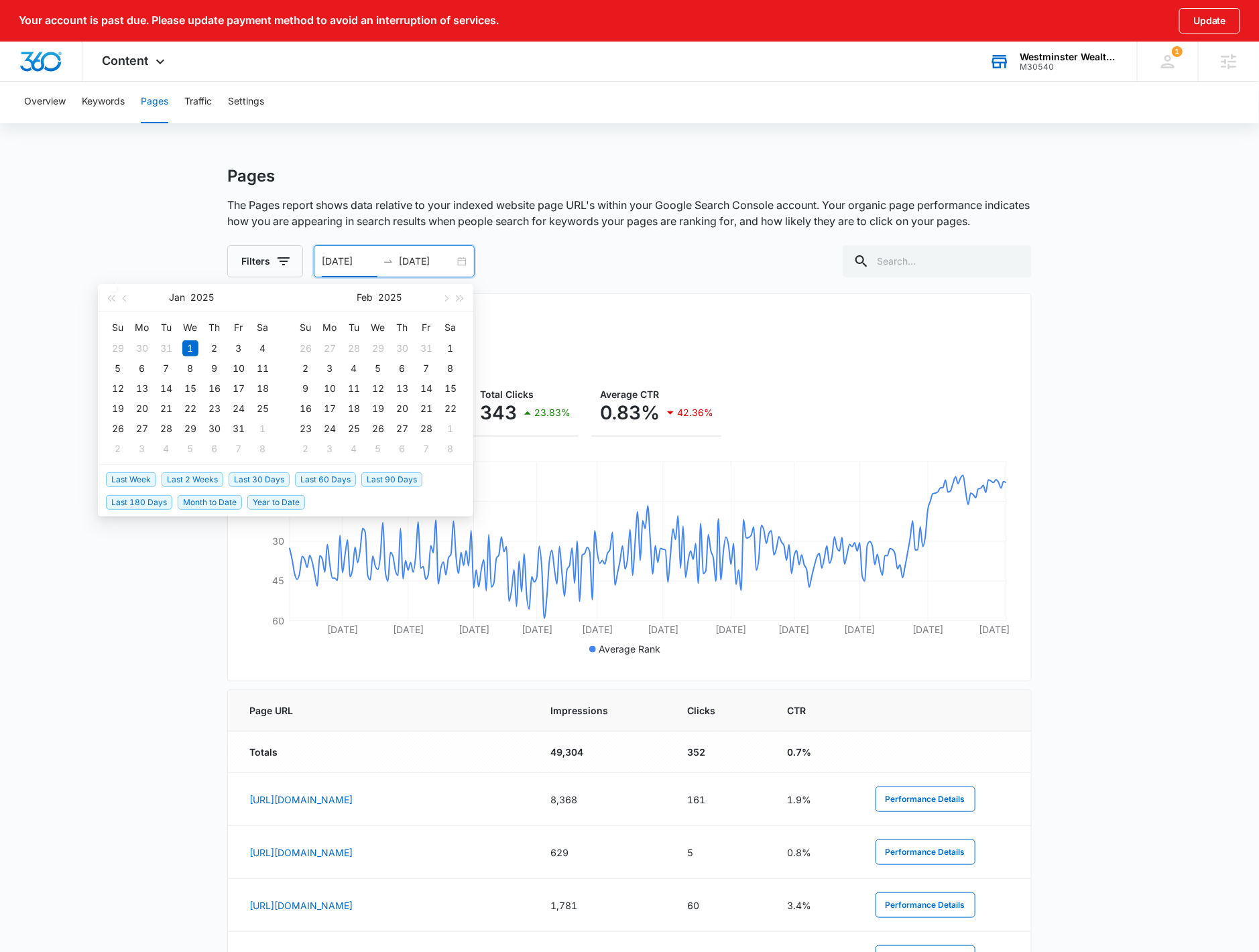
click at [191, 479] on span "Last 2 Weeks" at bounding box center [192, 479] width 62 height 14
type input "[DATE]"
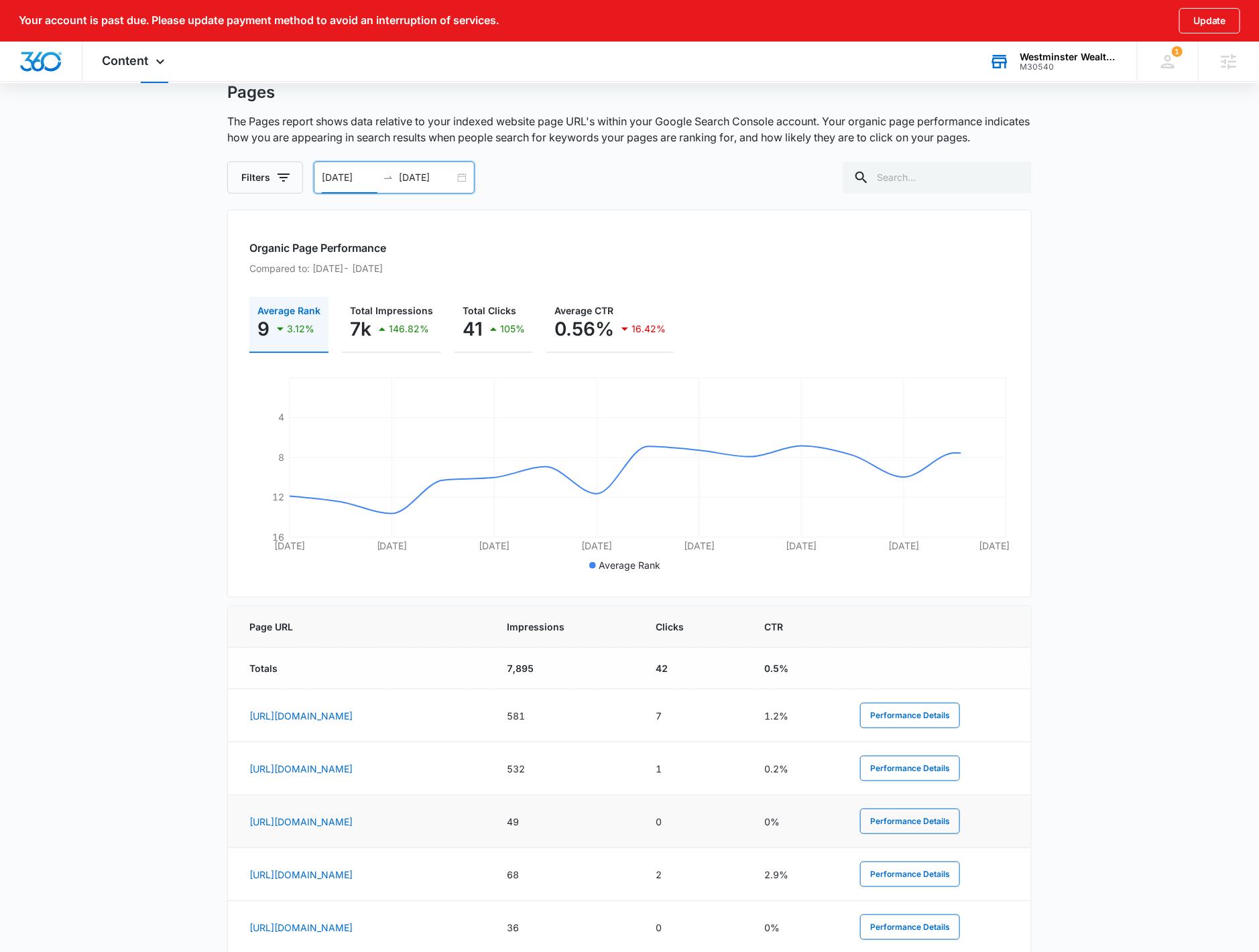
scroll to position [223, 0]
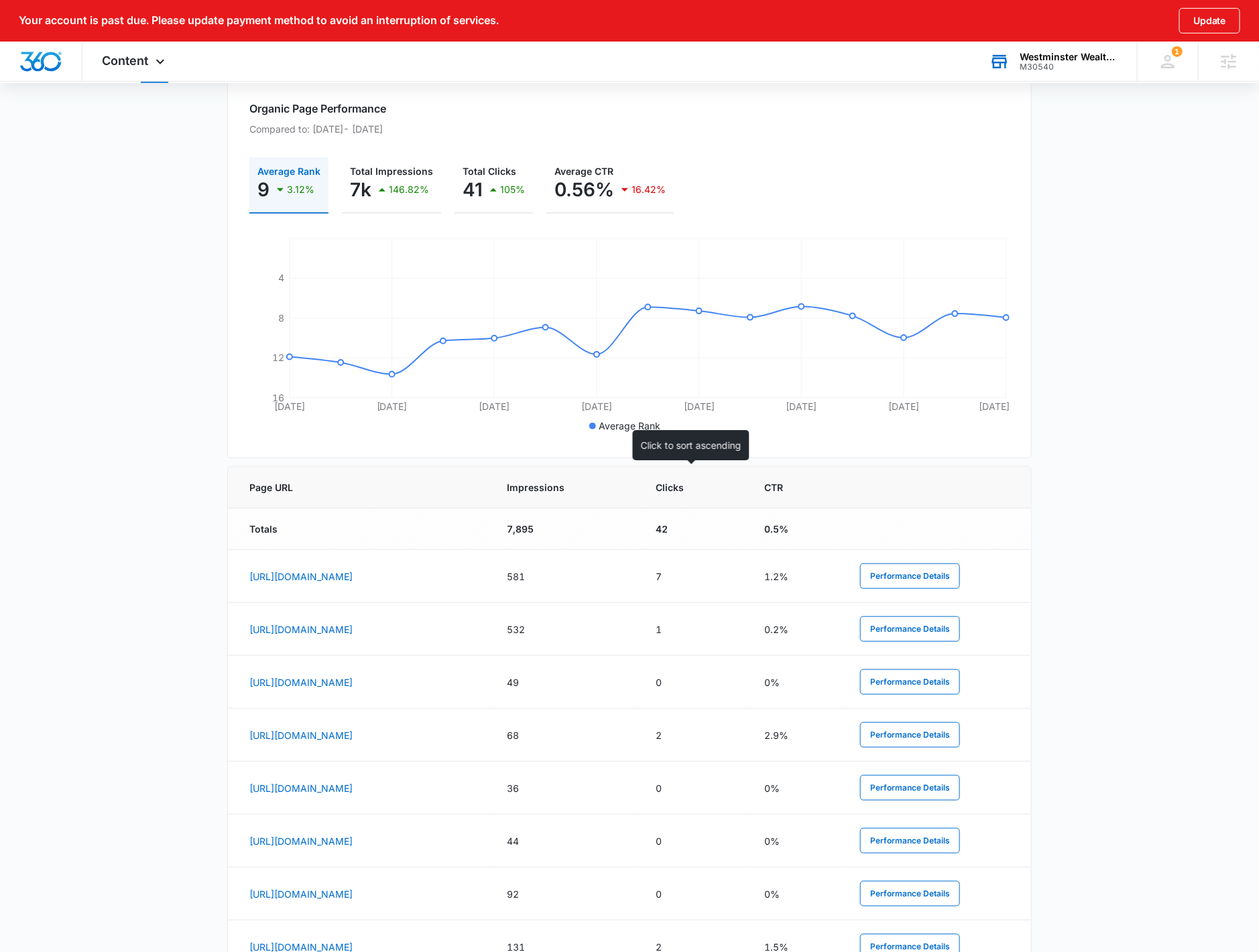
click at [639, 492] on th "Impressions" at bounding box center [565, 488] width 149 height 41
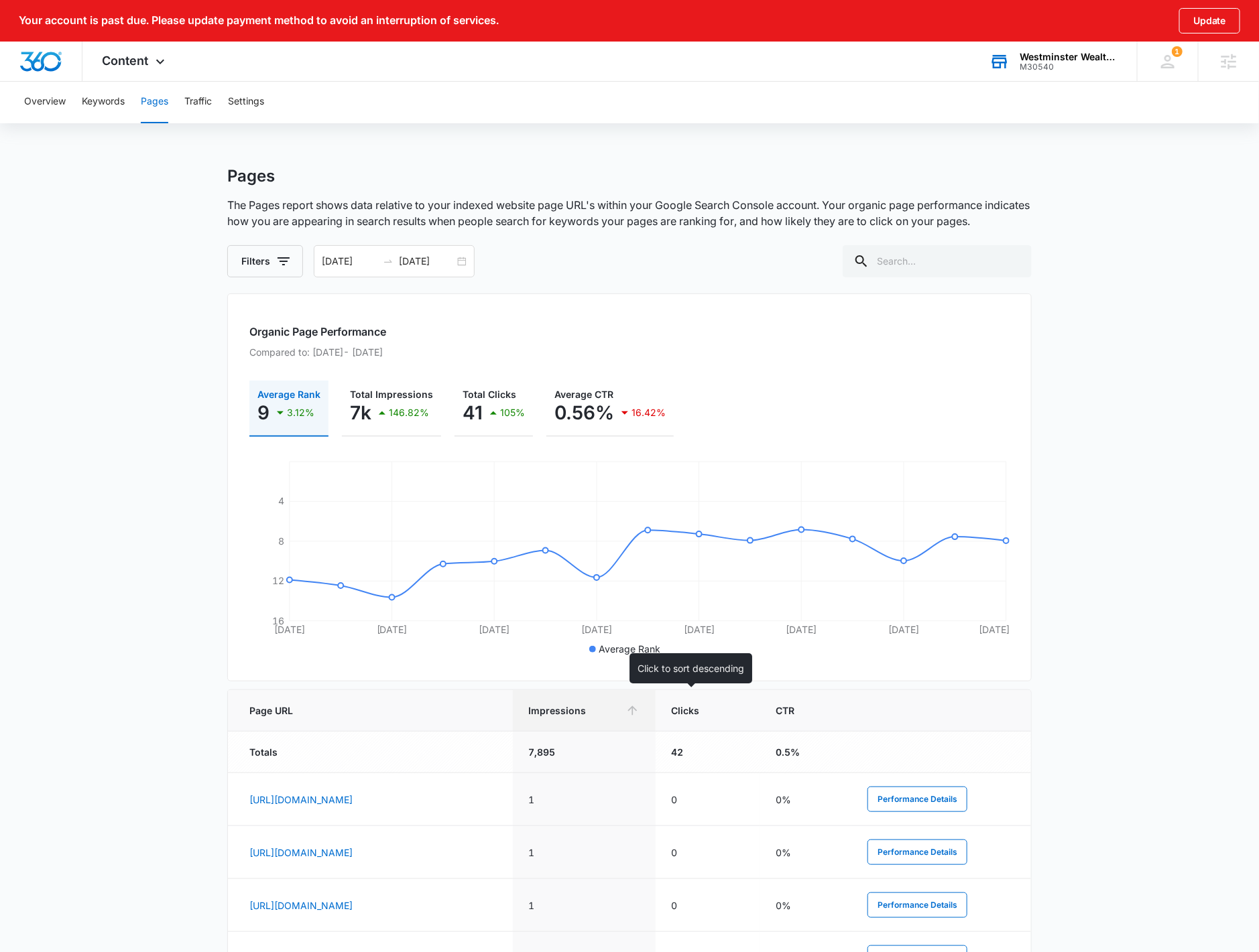
click at [620, 705] on span "Impressions" at bounding box center [575, 710] width 91 height 14
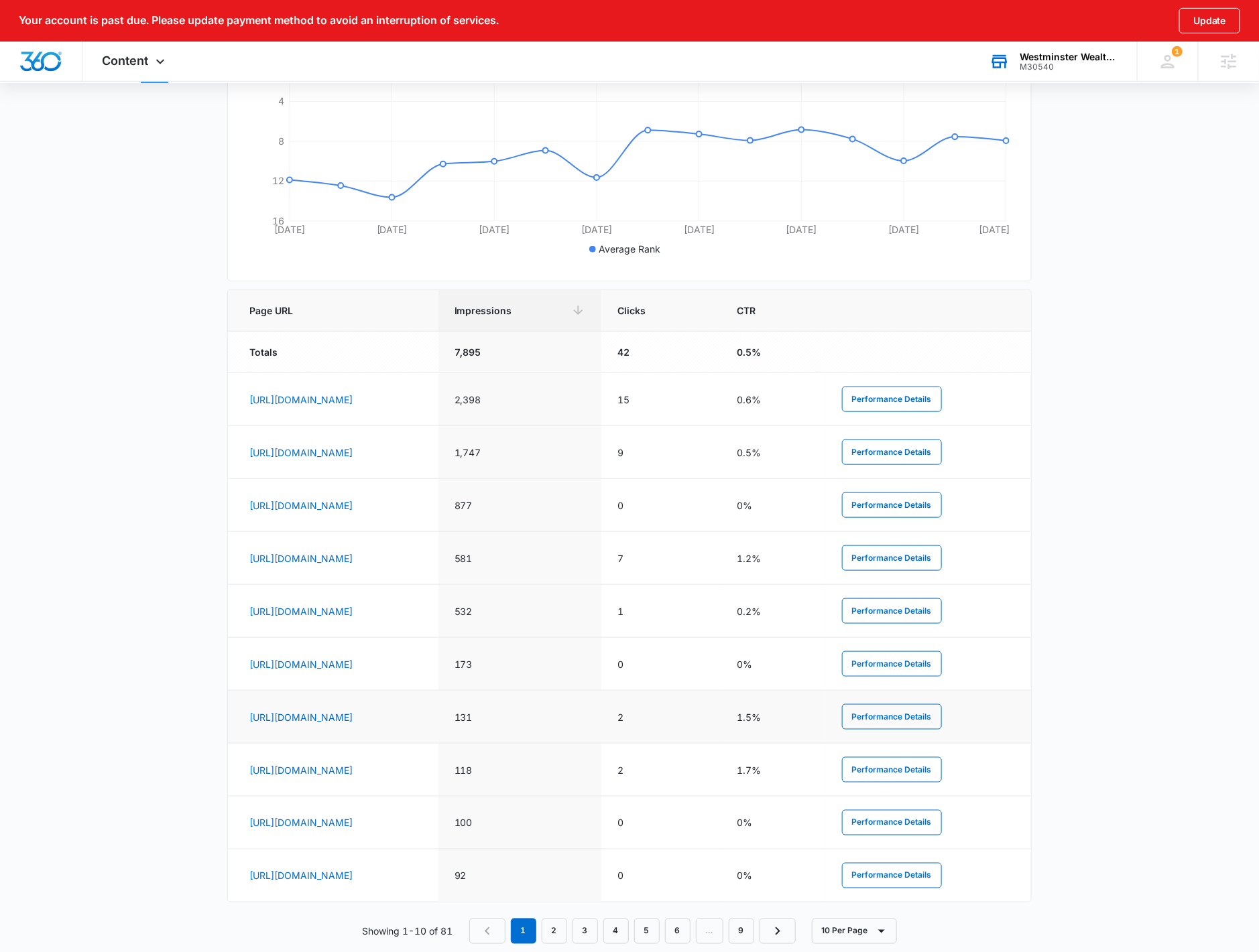
scroll to position [433, 0]
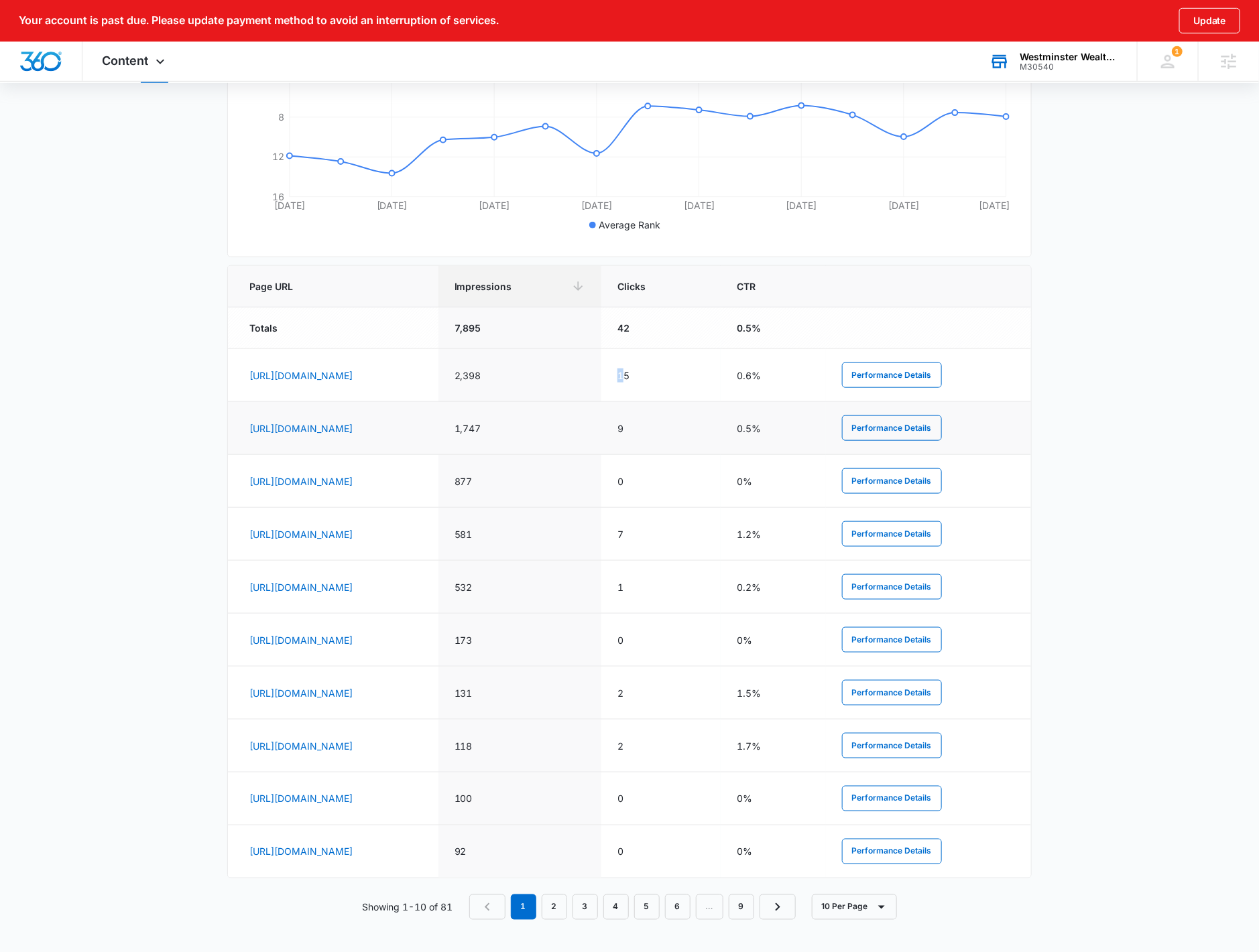
drag, startPoint x: 768, startPoint y: 368, endPoint x: 733, endPoint y: 433, distance: 73.8
click at [739, 370] on tr "[URL][DOMAIN_NAME] 2,398 15 0.6% Performance Details" at bounding box center [630, 375] width 803 height 53
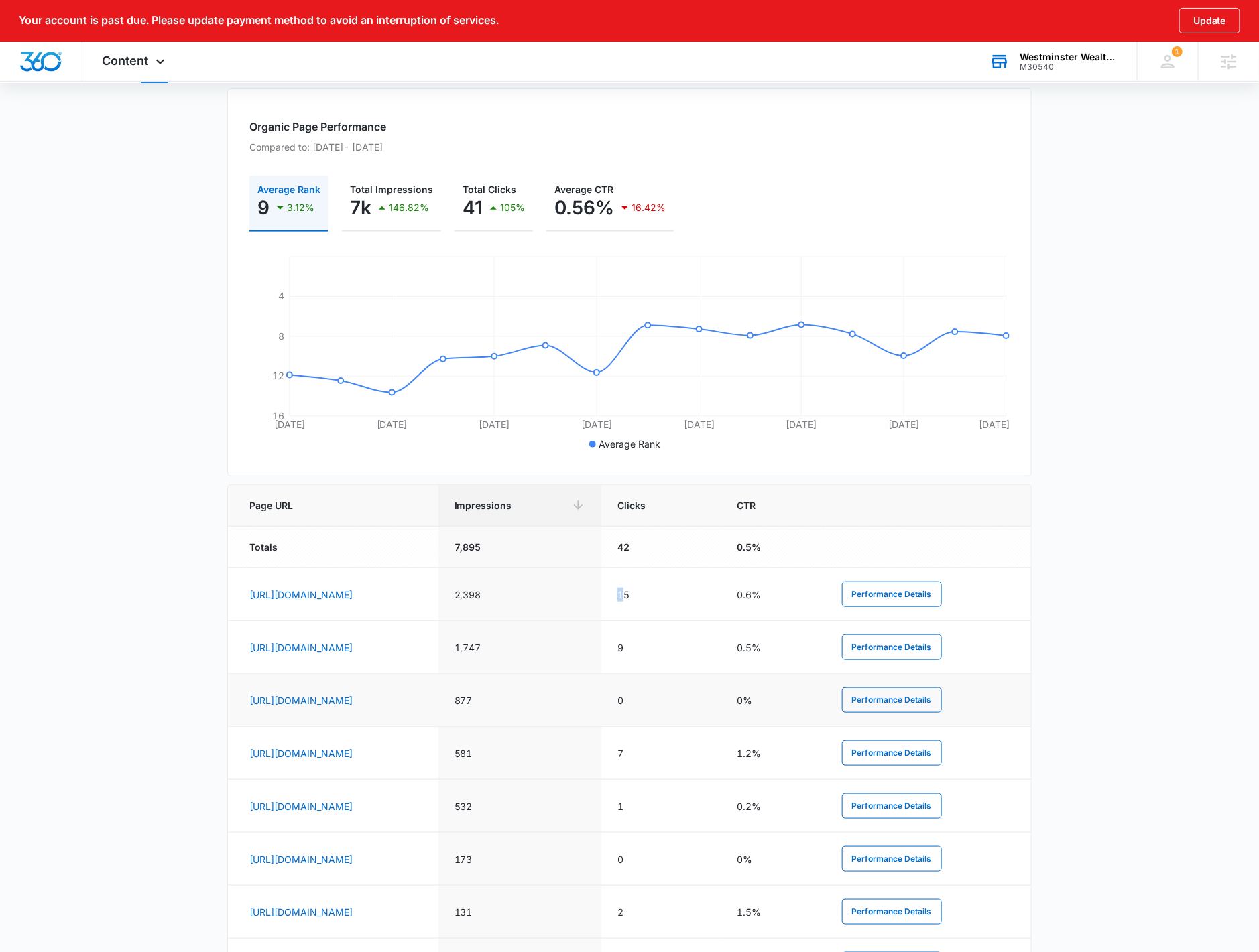
scroll to position [285, 0]
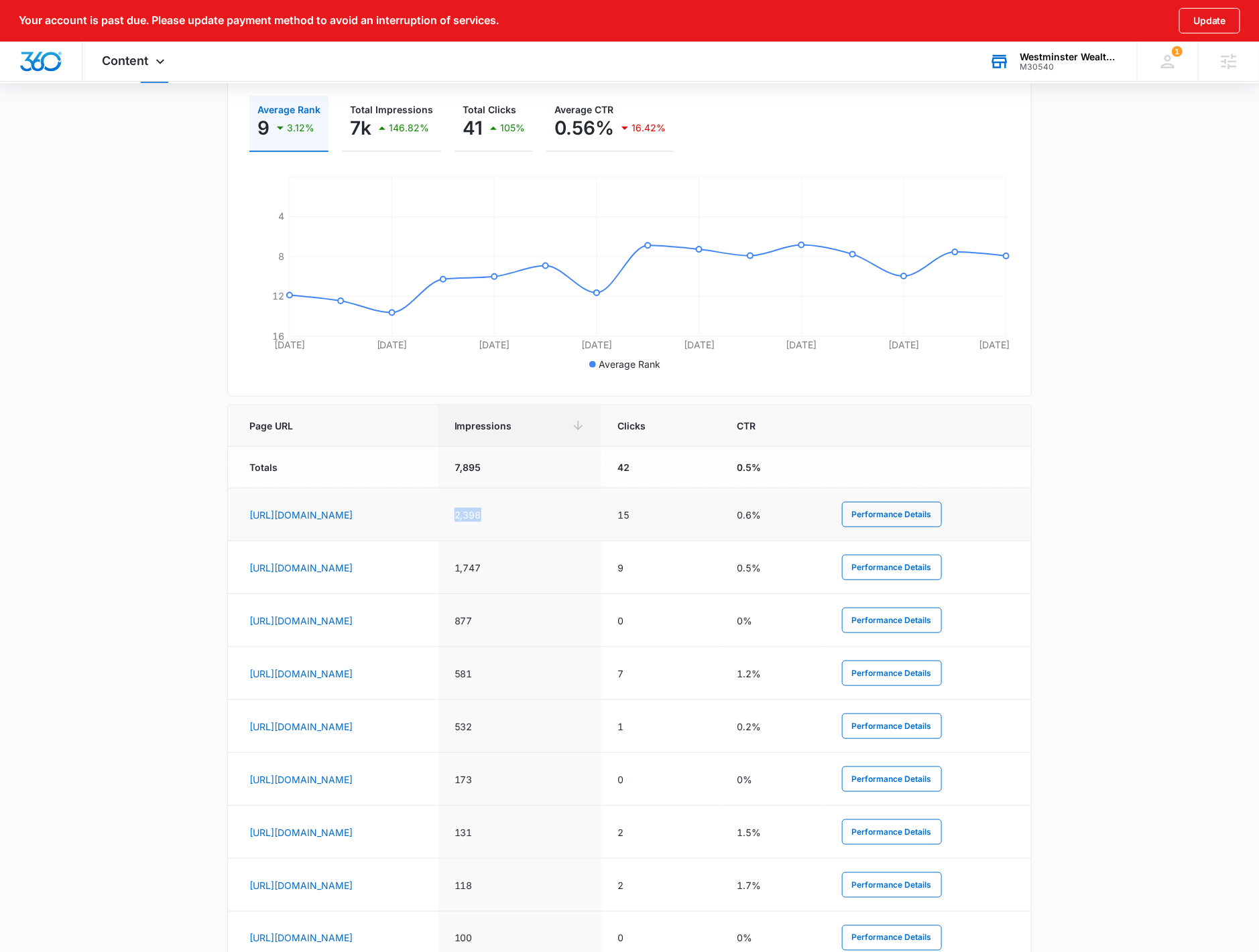
drag, startPoint x: 649, startPoint y: 514, endPoint x: 733, endPoint y: 525, distance: 84.7
click at [601, 525] on td "2,398" at bounding box center [520, 514] width 163 height 53
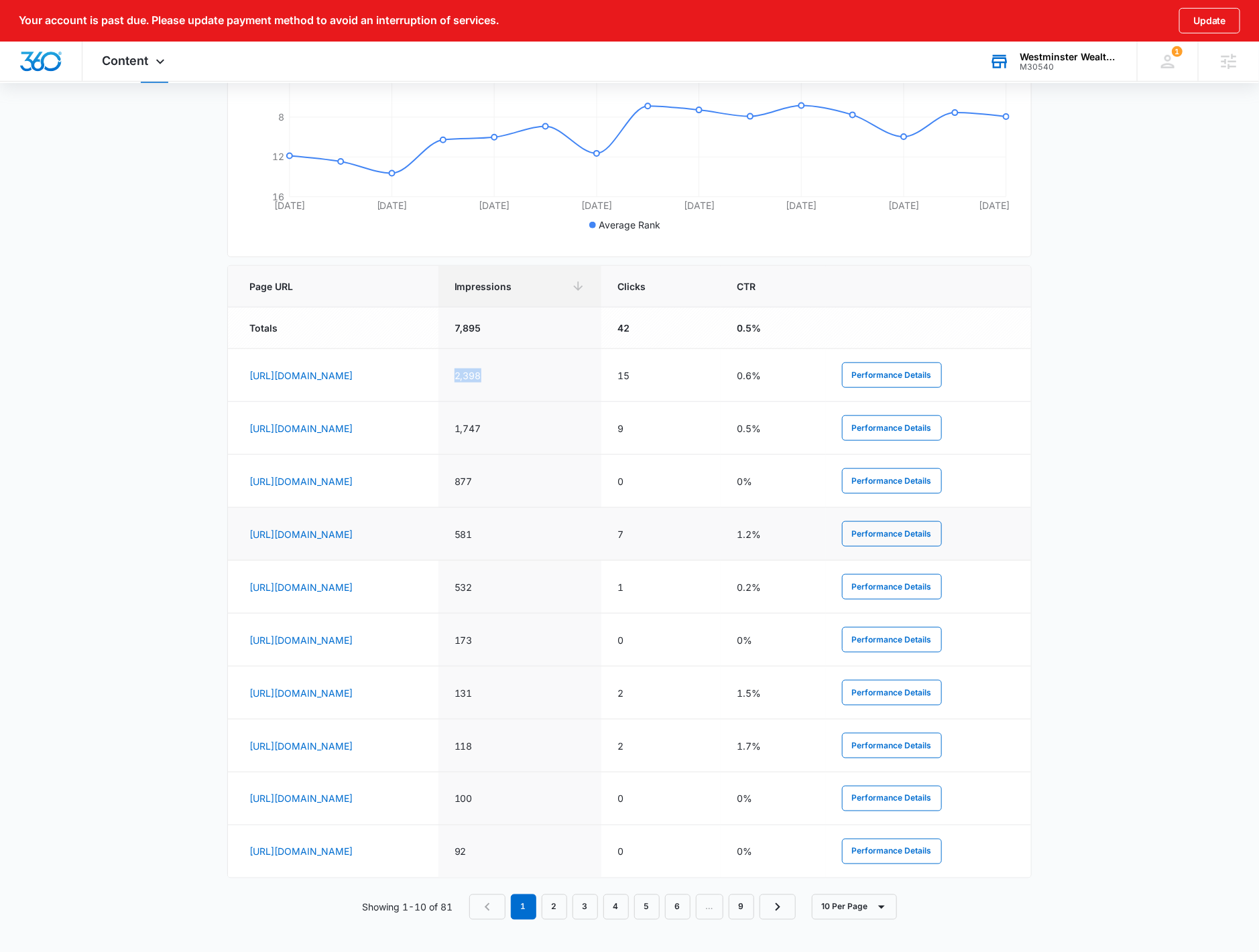
scroll to position [433, 0]
drag, startPoint x: 760, startPoint y: 740, endPoint x: 715, endPoint y: 733, distance: 45.5
click at [715, 732] on tr "[URL][DOMAIN_NAME] 118 2 1.7% Performance Details" at bounding box center [630, 745] width 803 height 53
click at [390, 367] on td "[URL][DOMAIN_NAME]" at bounding box center [333, 375] width 210 height 53
click at [353, 370] on link "[URL][DOMAIN_NAME]" at bounding box center [301, 375] width 103 height 12
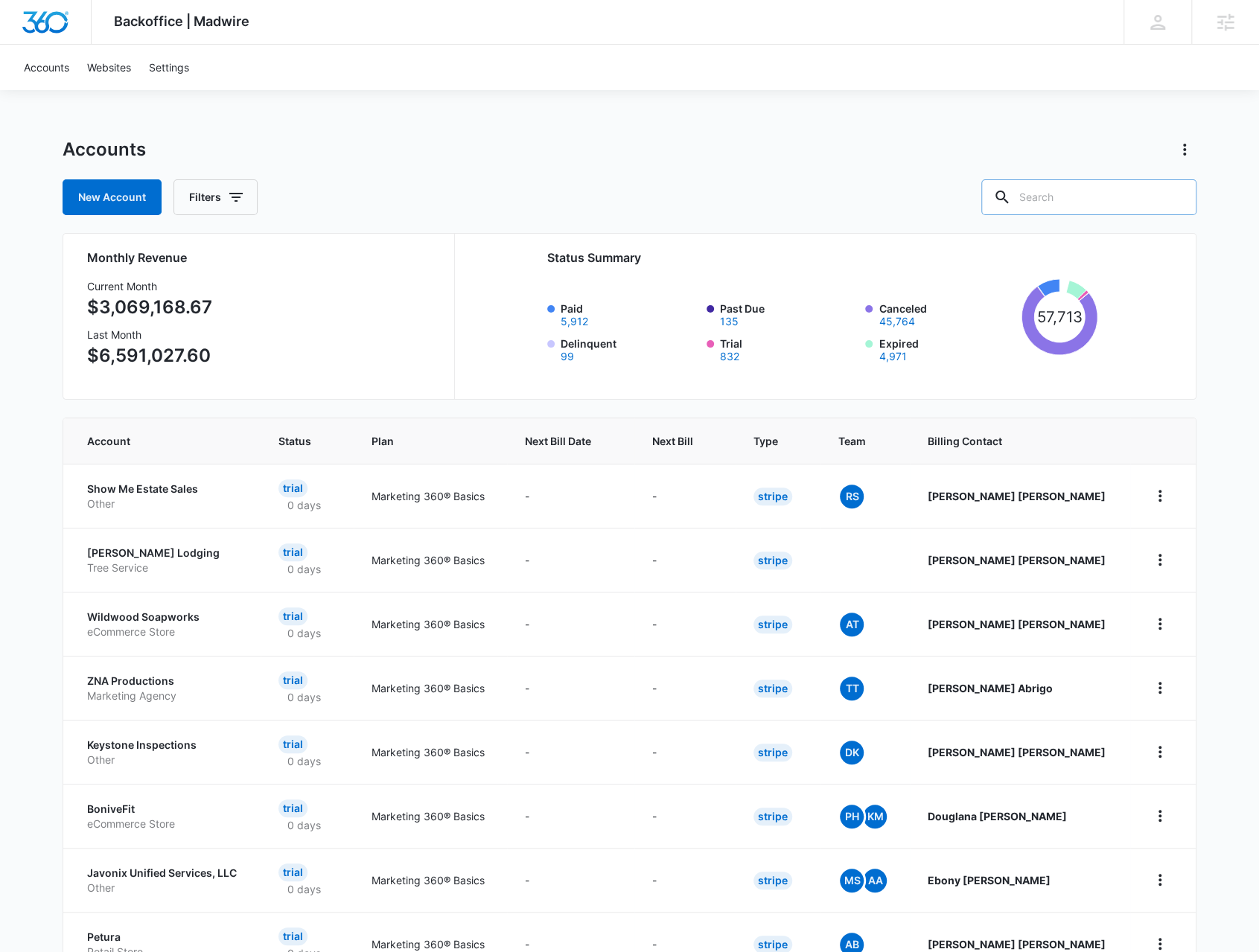
click at [1068, 189] on input "text" at bounding box center [1089, 197] width 215 height 36
type input "westmin"
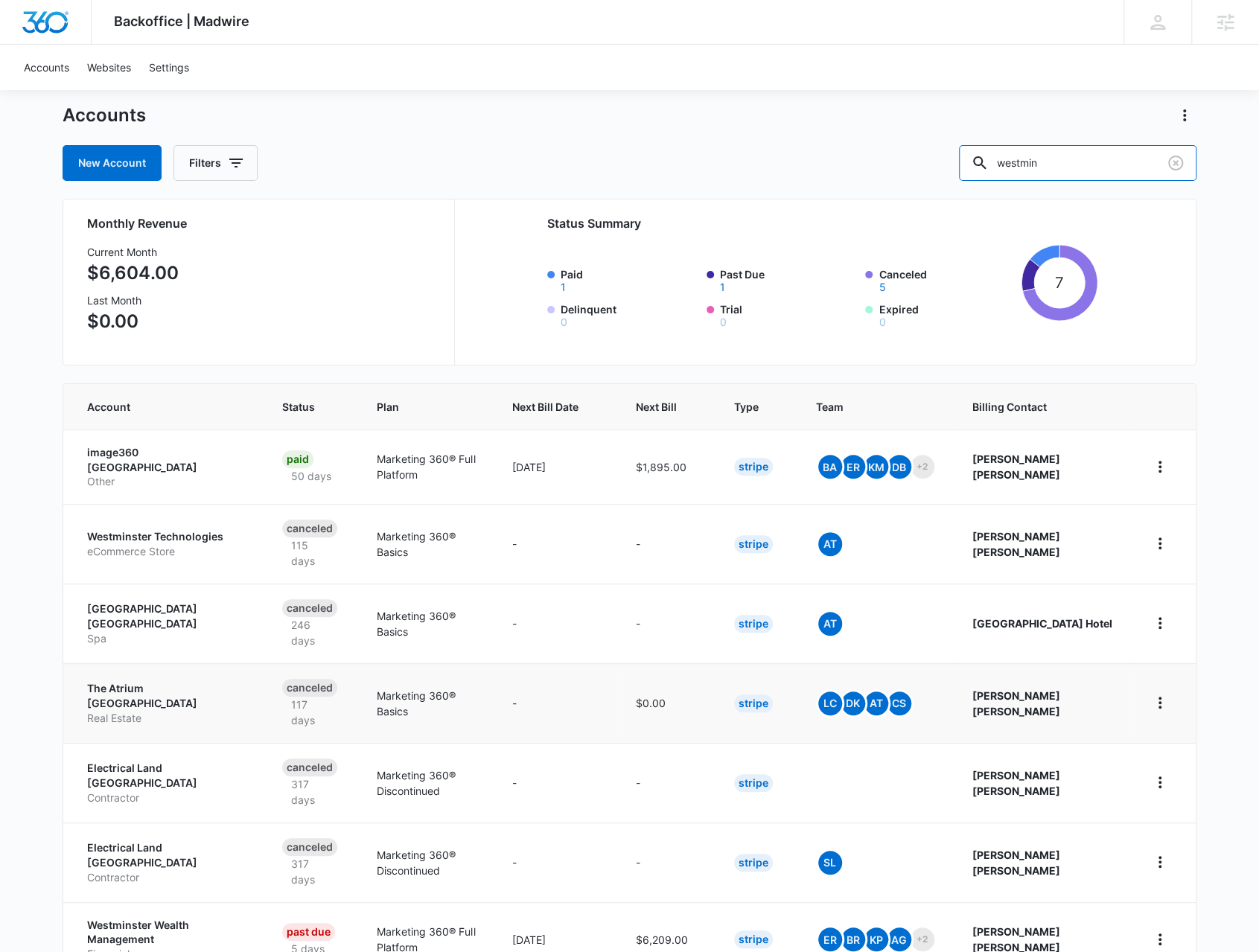
scroll to position [52, 0]
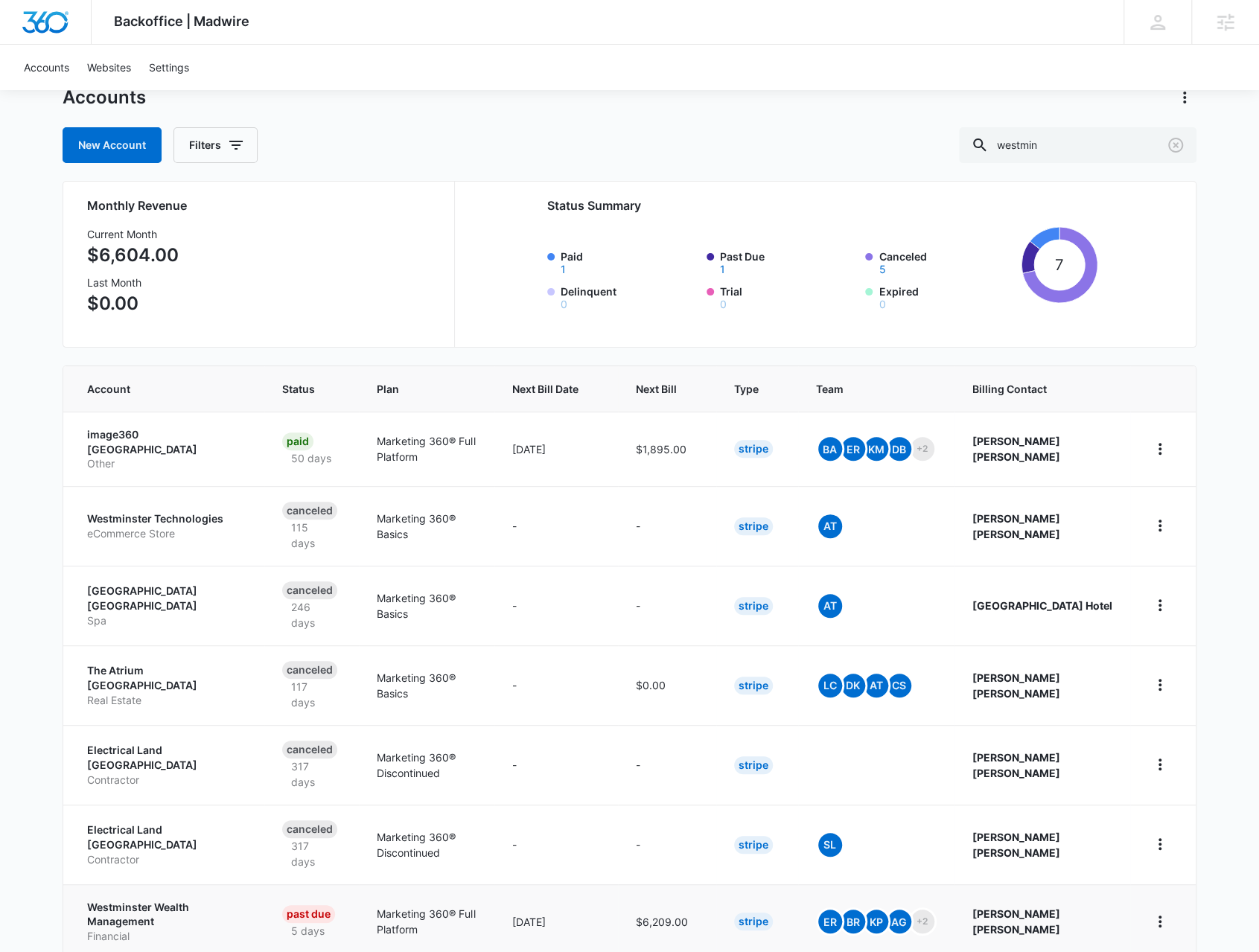
click at [187, 900] on p "Westminster Wealth Management" at bounding box center [166, 915] width 160 height 29
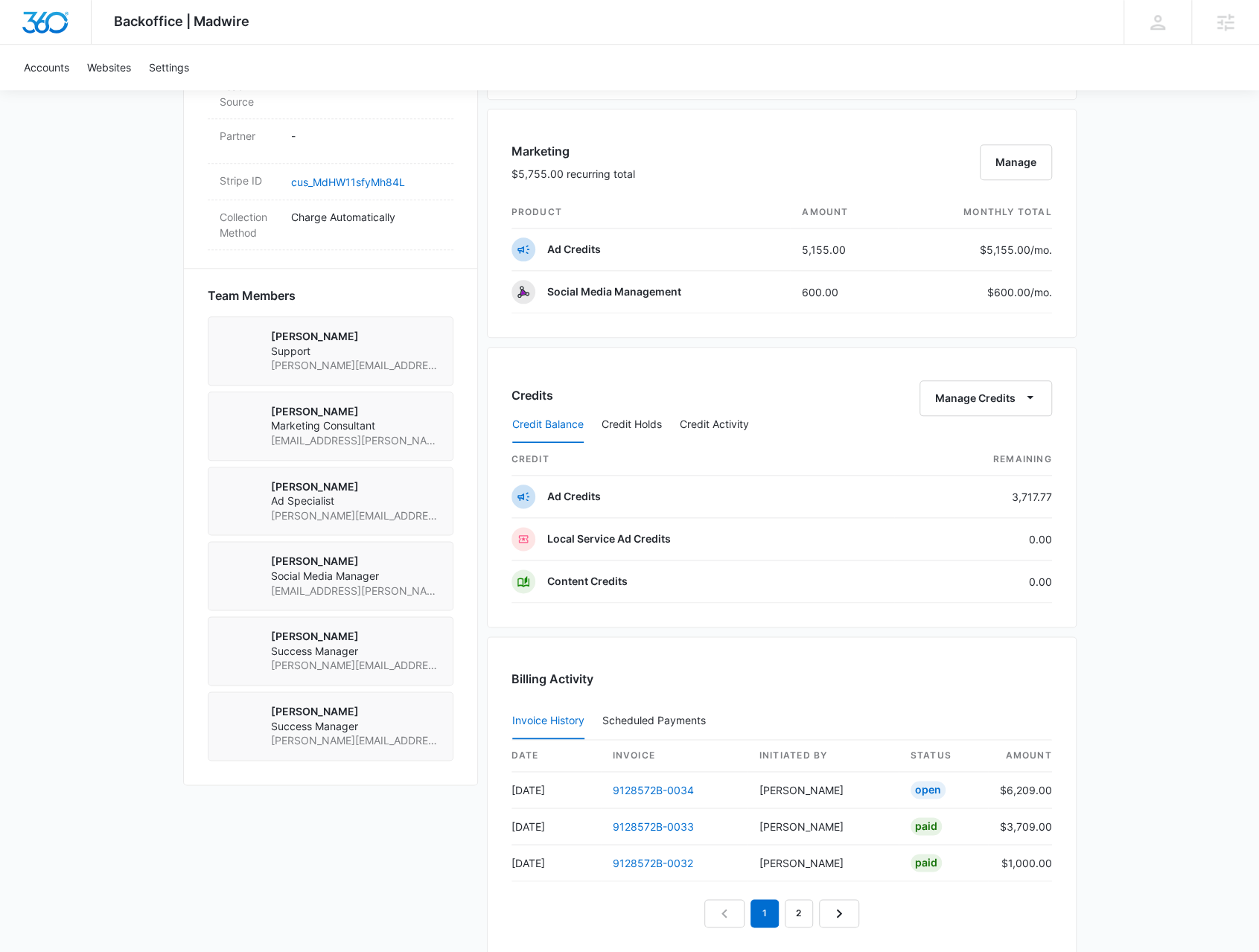
scroll to position [968, 0]
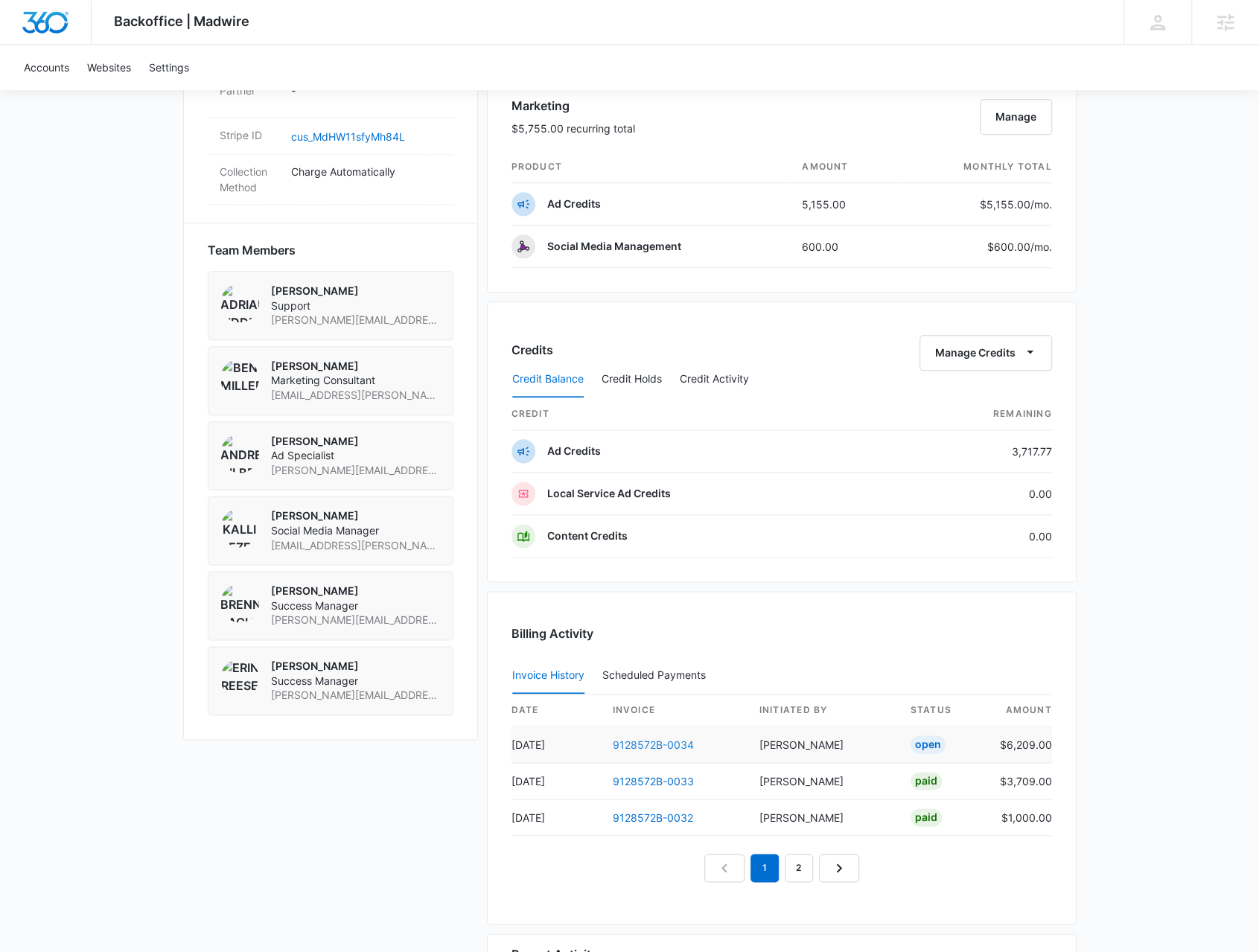
click at [640, 739] on link "9128572B-0034" at bounding box center [654, 745] width 81 height 13
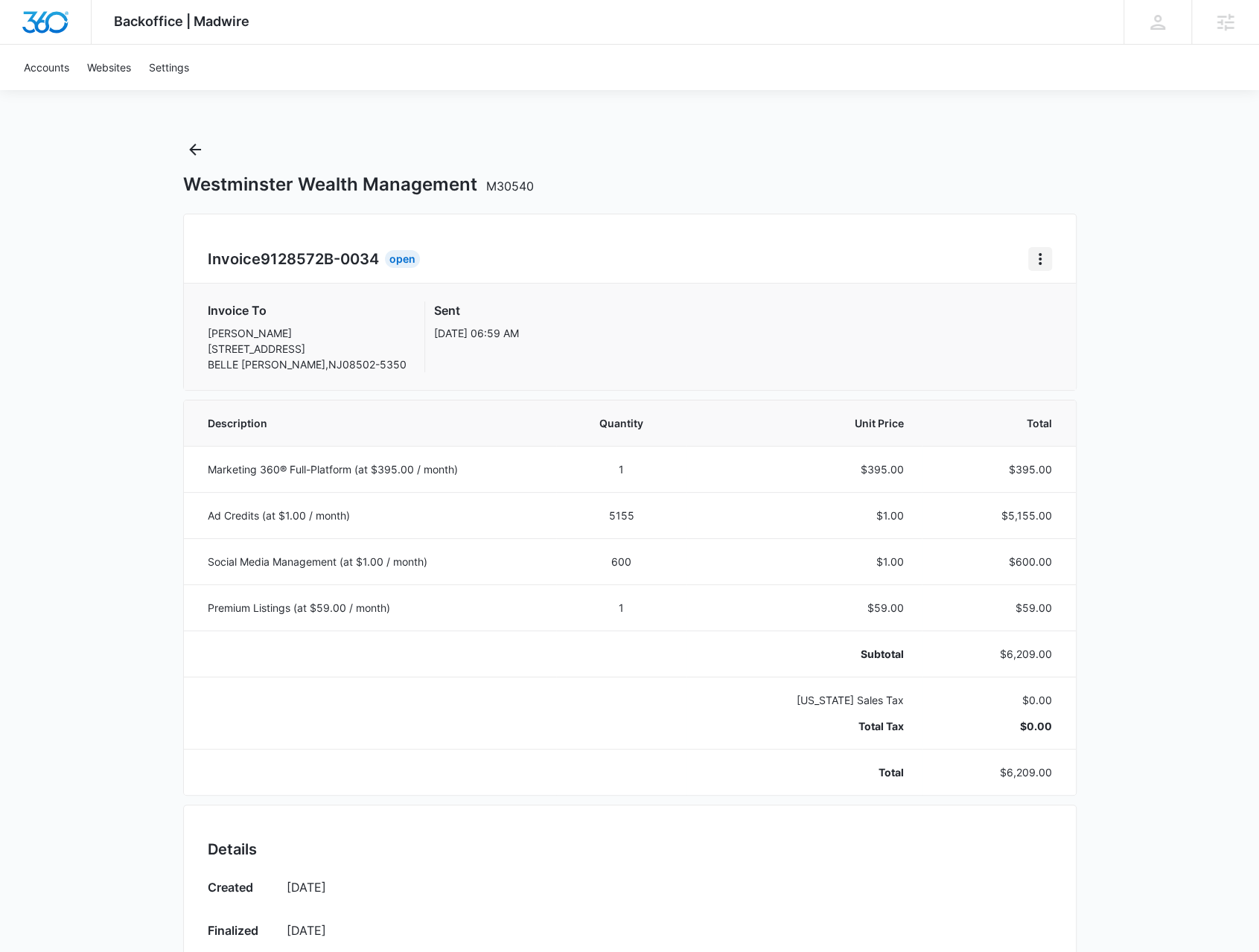
click at [1049, 257] on button "Home" at bounding box center [1040, 259] width 24 height 24
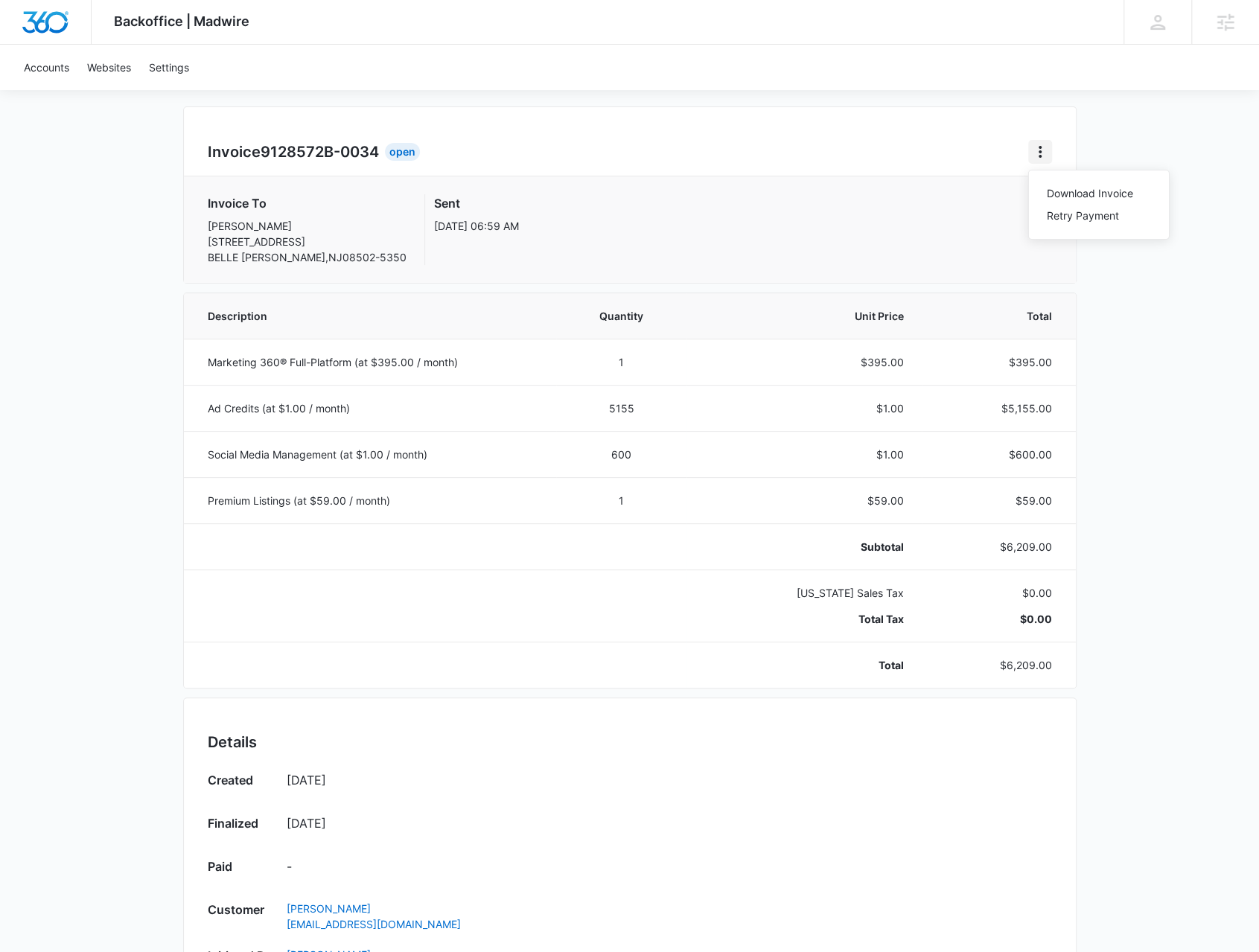
scroll to position [75, 0]
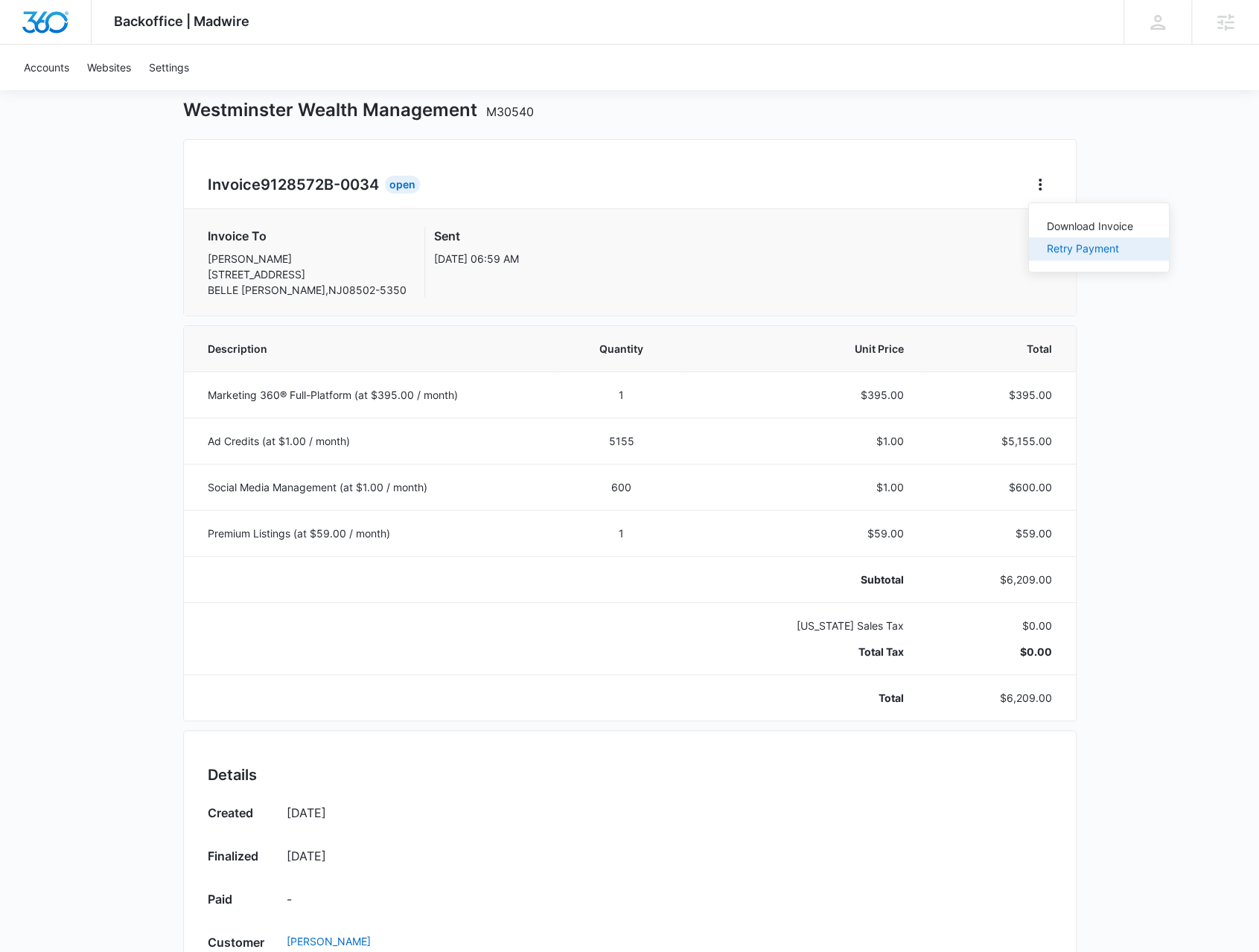
click at [1079, 253] on div "Retry Payment" at bounding box center [1090, 249] width 86 height 11
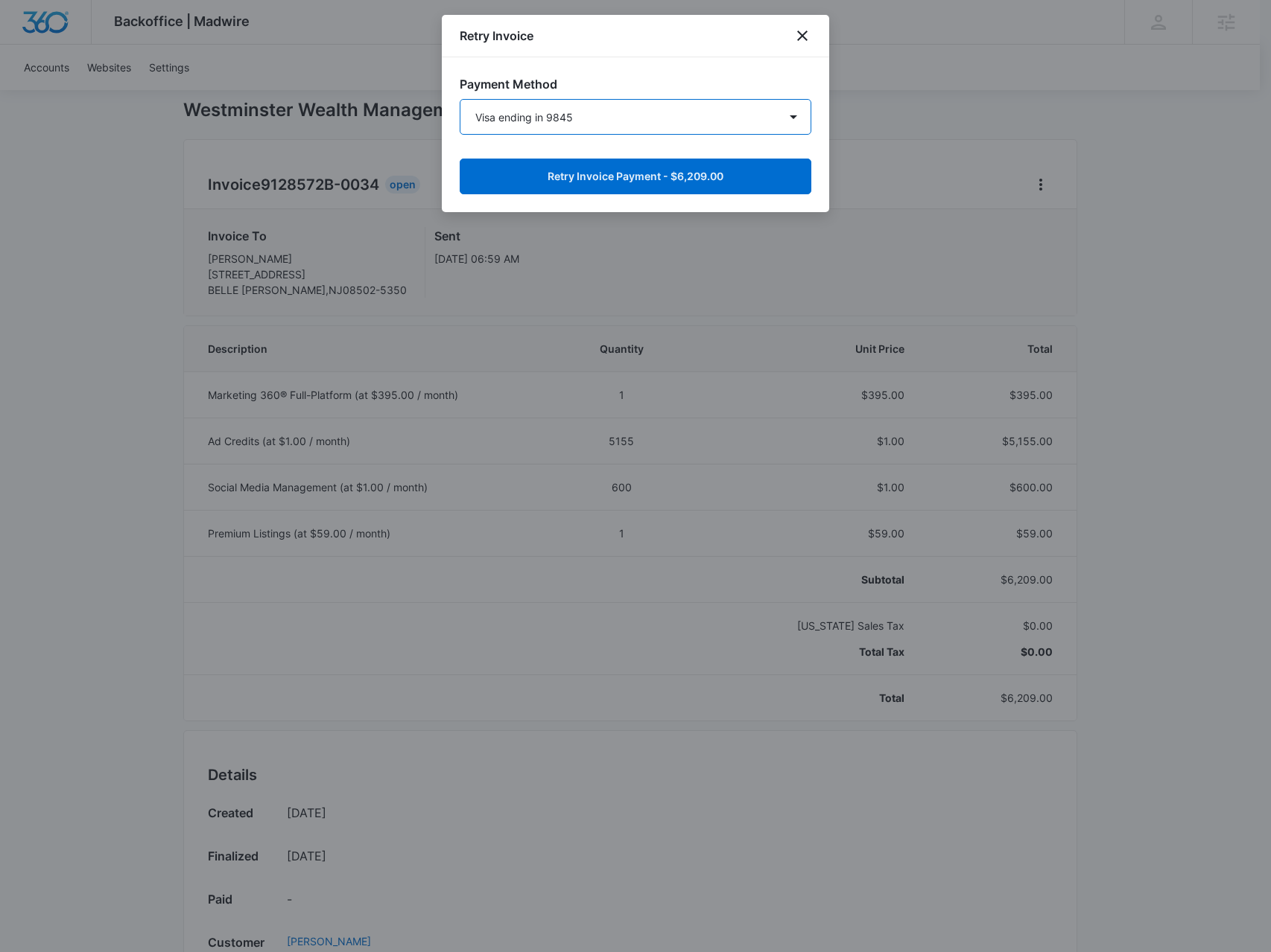
click at [749, 123] on select "Visa ending in 9845 Visa ending in 9845 New Payment Method" at bounding box center [636, 117] width 351 height 36
drag, startPoint x: 745, startPoint y: 63, endPoint x: 735, endPoint y: 73, distance: 14.1
click at [745, 63] on div "Payment Method Visa ending in 9845 Visa ending in 9845 New Payment Method Retry…" at bounding box center [635, 134] width 387 height 155
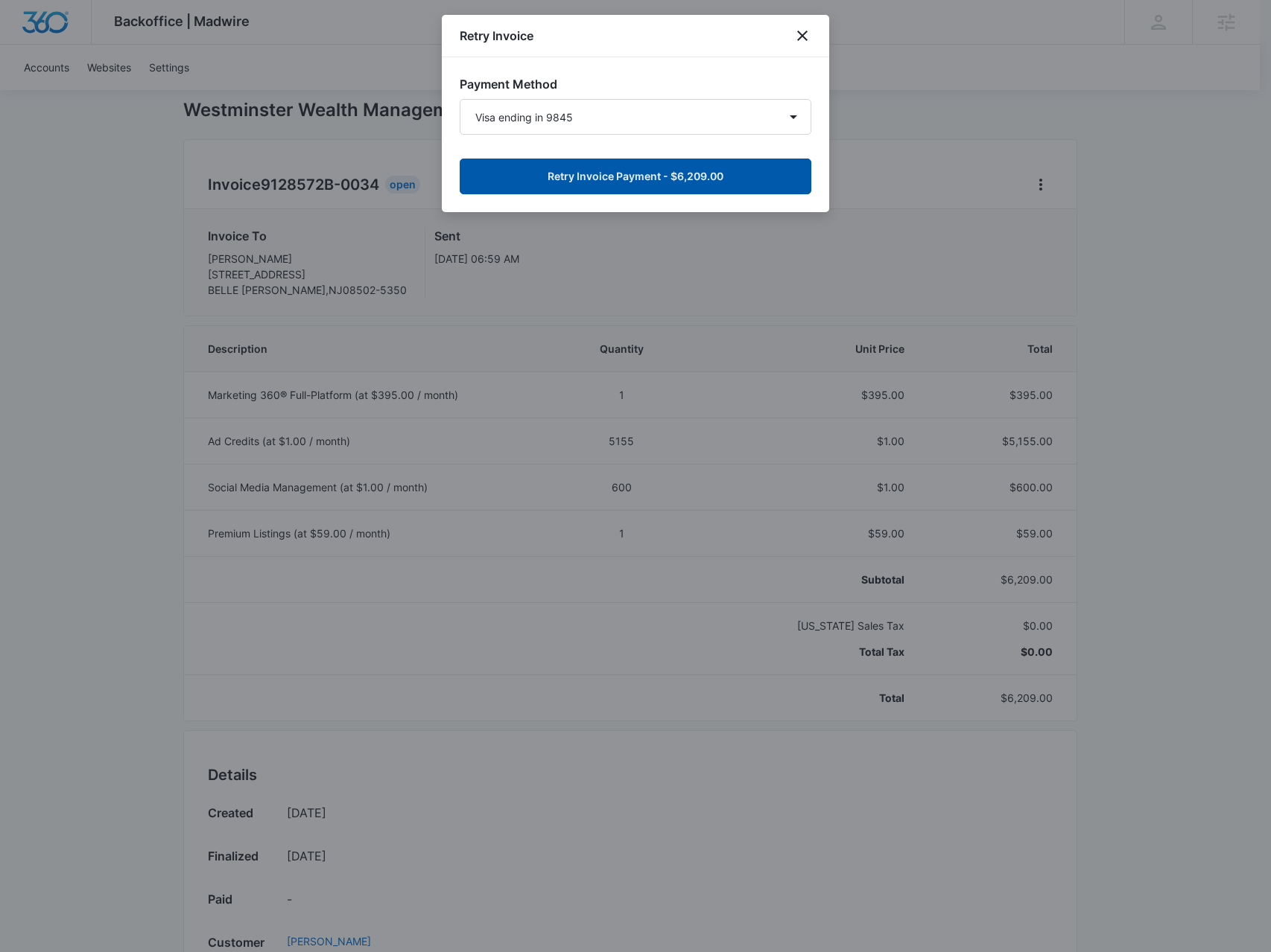
click at [678, 167] on button "Retry Invoice Payment - $6,209.00" at bounding box center [636, 176] width 351 height 36
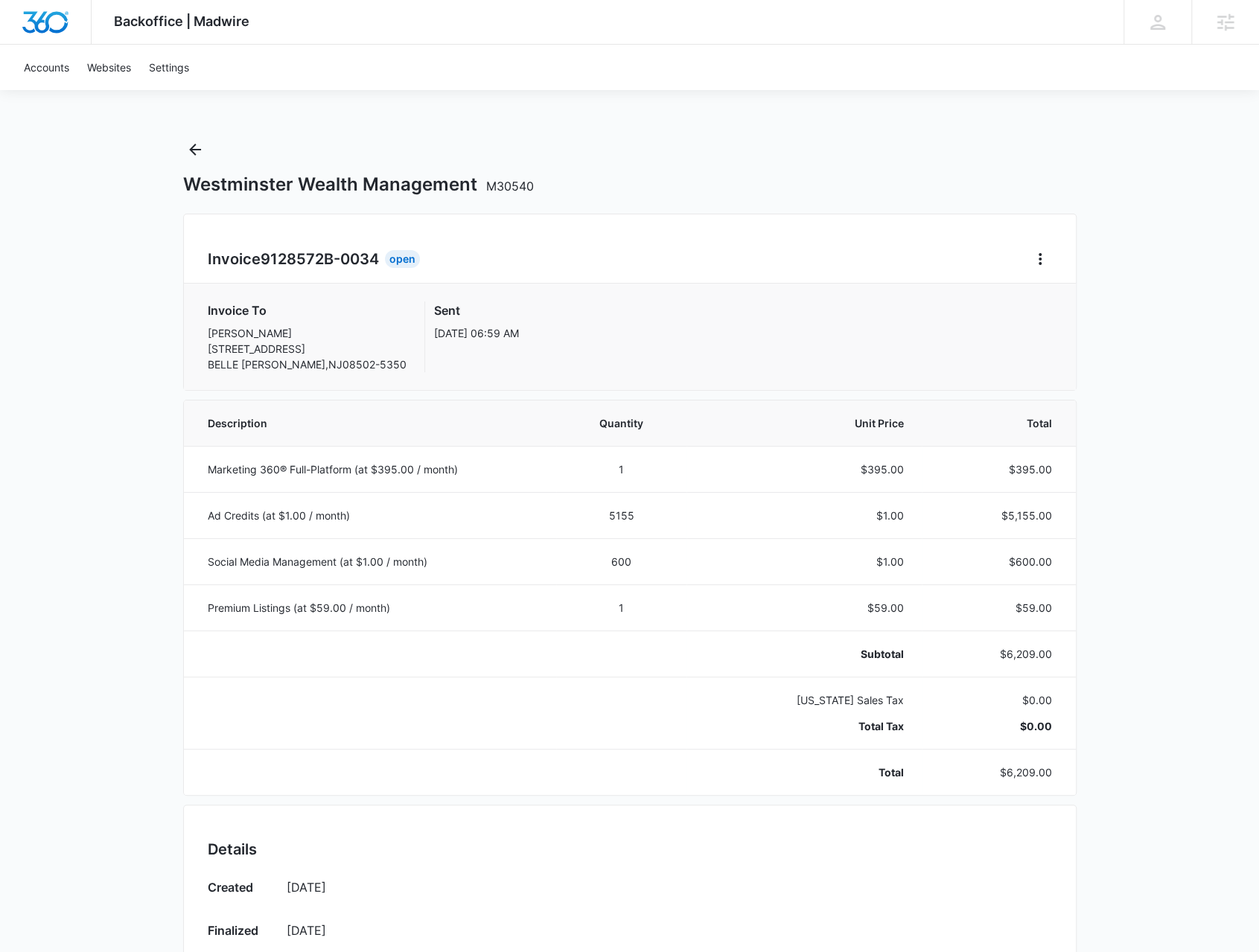
scroll to position [0, 0]
click at [199, 157] on icon "Back" at bounding box center [195, 149] width 18 height 18
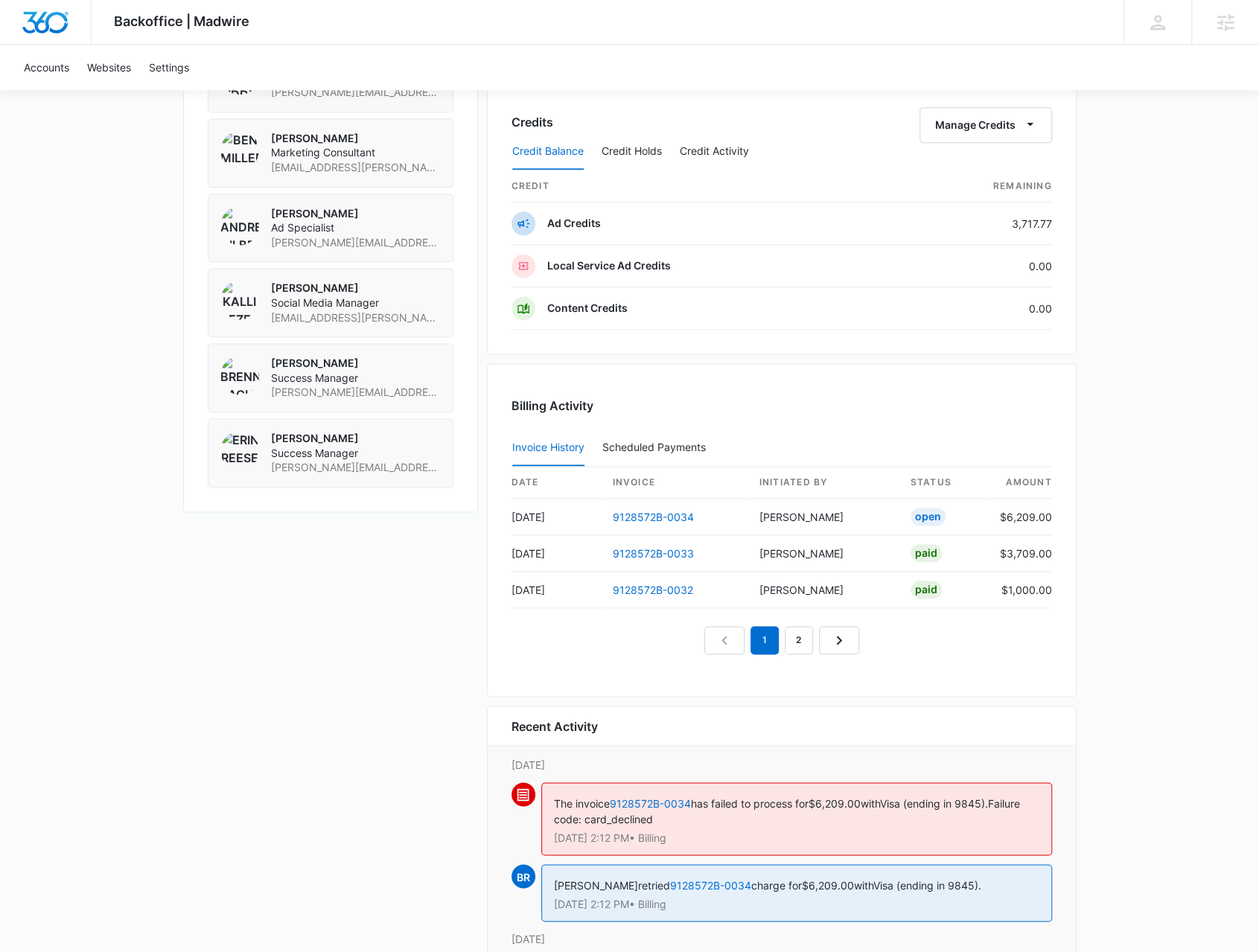
scroll to position [1341, 0]
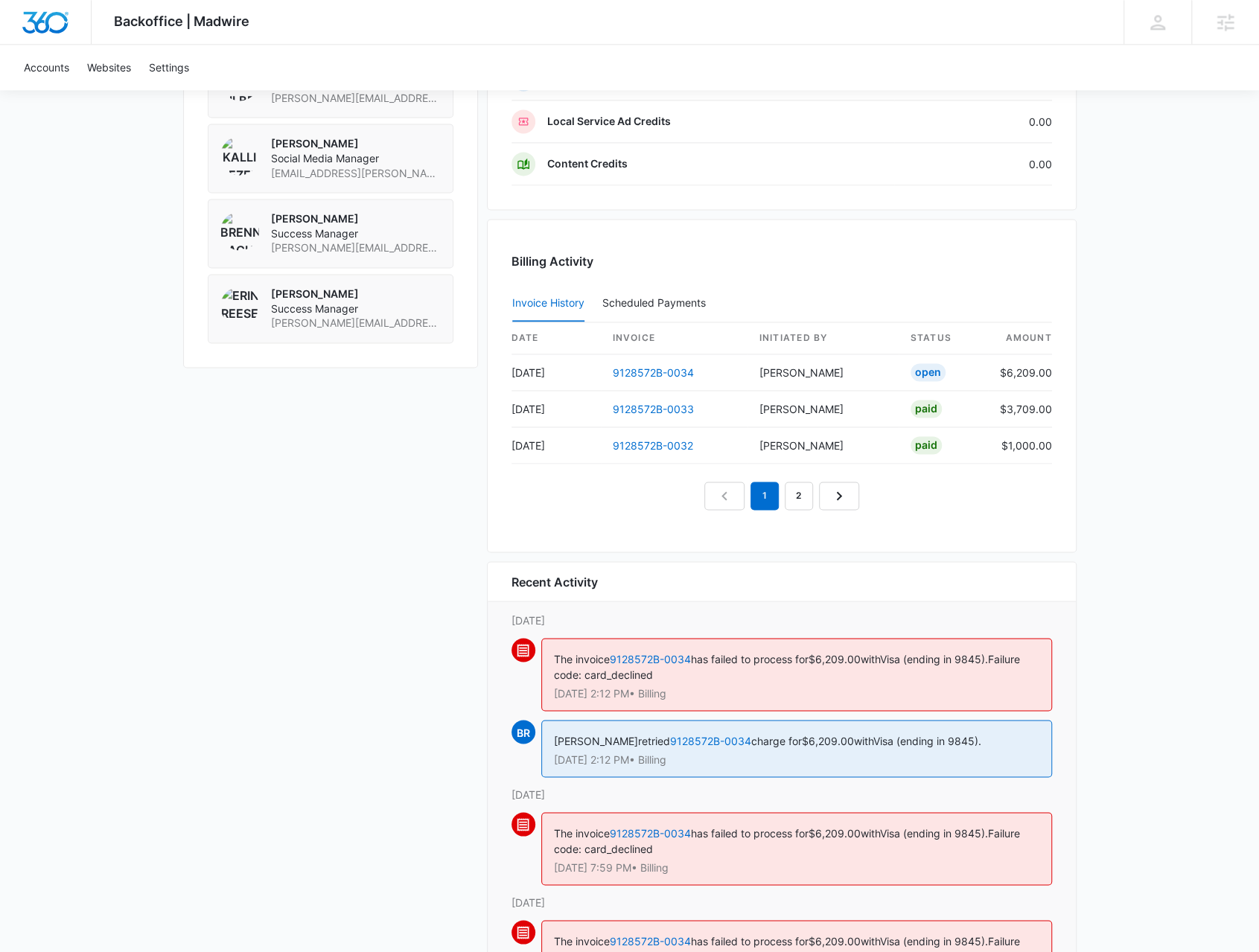
drag, startPoint x: 1074, startPoint y: 690, endPoint x: 545, endPoint y: 647, distance: 530.7
click at [545, 647] on div "The invoice 9128572B-0034 has failed to process for $6,209.00 with Visa (ending…" at bounding box center [796, 675] width 511 height 73
drag, startPoint x: 502, startPoint y: 607, endPoint x: 768, endPoint y: 695, distance: 280.2
click at [768, 695] on div "Recent Activity Wednesday, October 15th The invoice 9128572B-0034 has failed to…" at bounding box center [782, 812] width 589 height 501
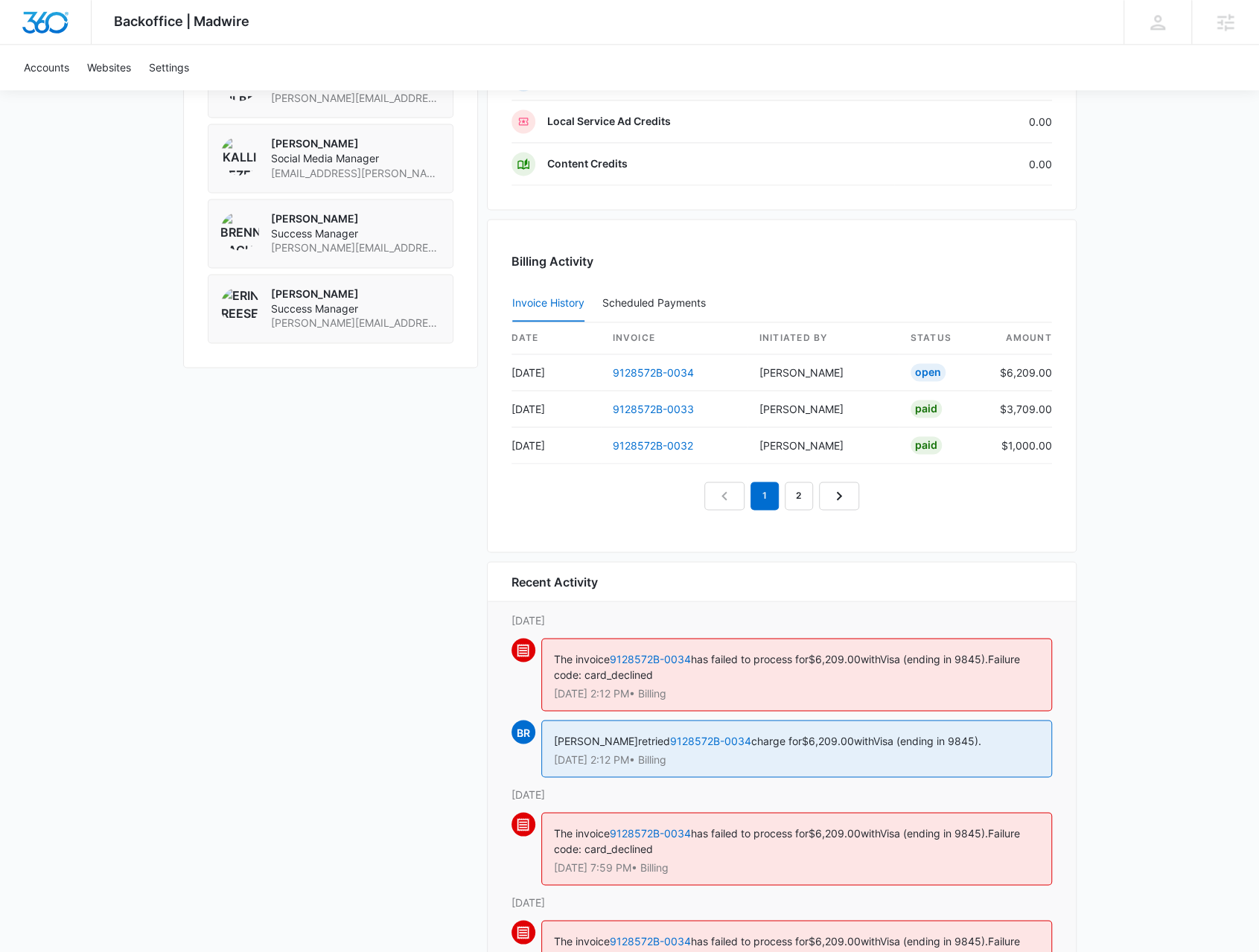
click at [766, 695] on div "The invoice 9128572B-0034 has failed to process for $6,209.00 with Visa (ending…" at bounding box center [796, 675] width 511 height 73
click at [575, 754] on p "Oct 15 at 2:12 PM • Billing" at bounding box center [797, 760] width 486 height 11
drag, startPoint x: 712, startPoint y: 756, endPoint x: 505, endPoint y: 615, distance: 250.5
click at [505, 615] on div "Recent Activity Wednesday, October 15th The invoice 9128572B-0034 has failed to…" at bounding box center [782, 812] width 589 height 501
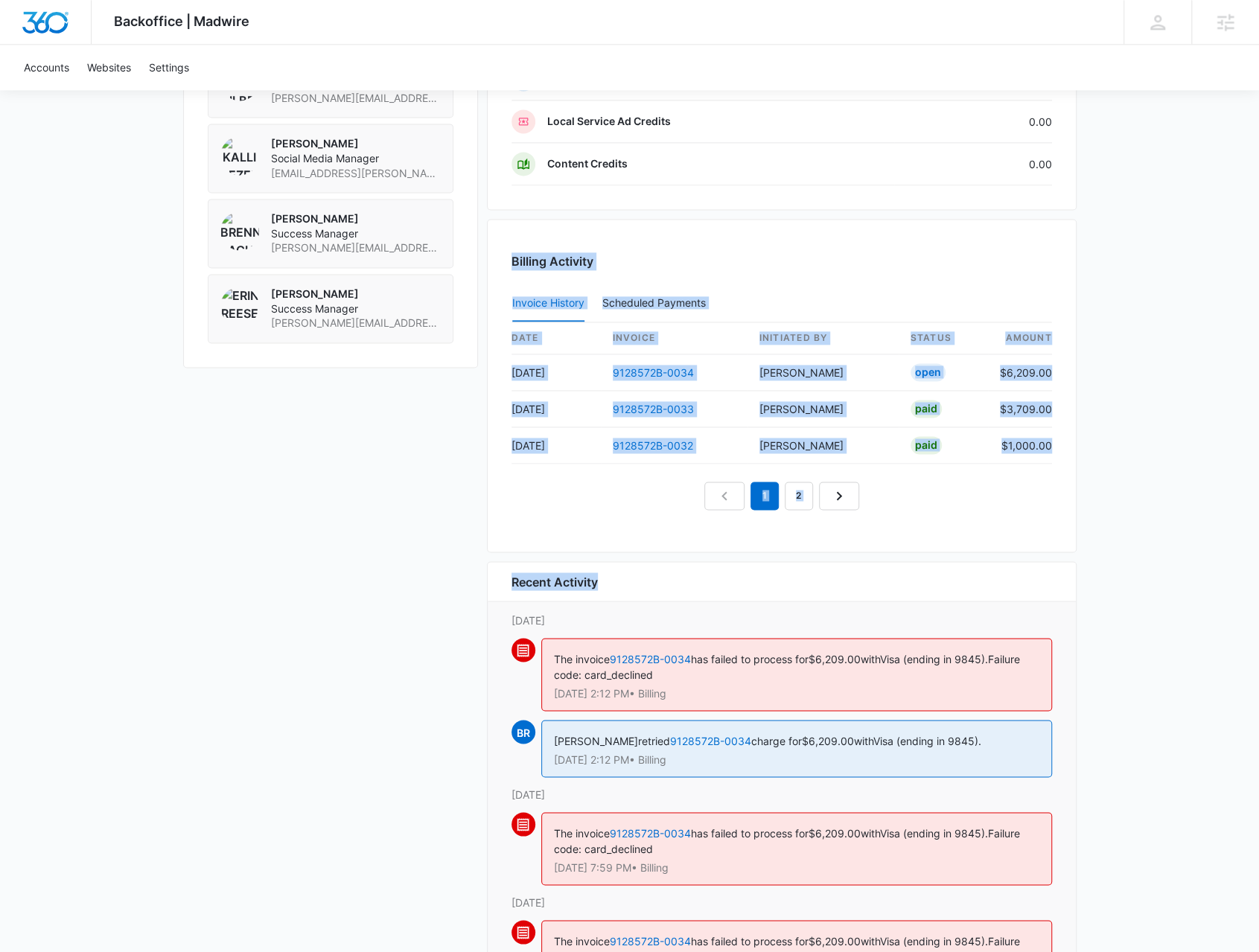
drag, startPoint x: 1098, startPoint y: 560, endPoint x: 508, endPoint y: 261, distance: 661.4
click at [508, 261] on div "Billing Activity Invoice History Scheduled Payments 0 date invoice Initiated By…" at bounding box center [782, 386] width 589 height 334
drag, startPoint x: 508, startPoint y: 257, endPoint x: 1073, endPoint y: 458, distance: 599.7
click at [1073, 458] on div "Billing Activity Invoice History Scheduled Payments 0 date invoice Initiated By…" at bounding box center [782, 386] width 589 height 334
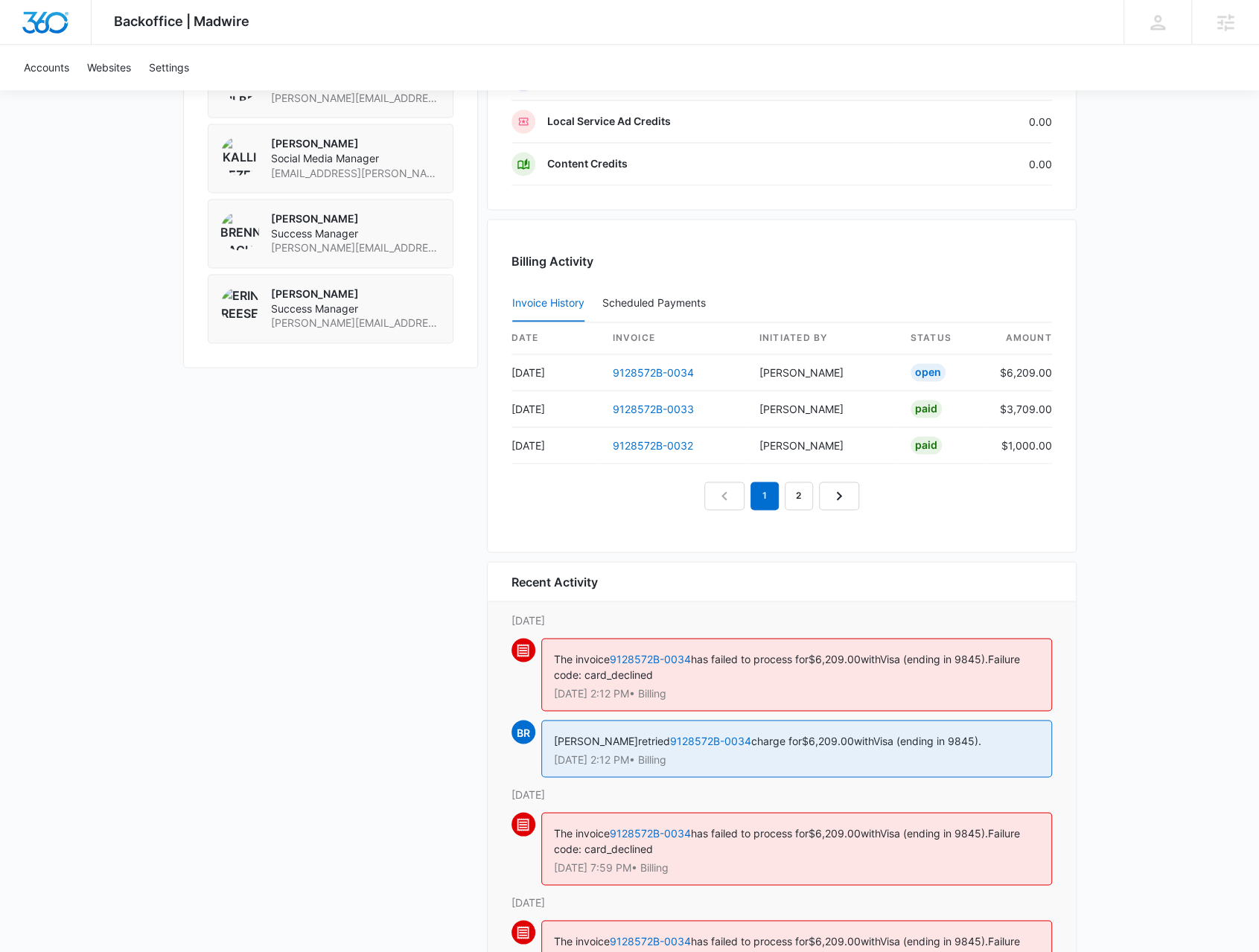
click at [1073, 458] on div "Billing Activity Invoice History Scheduled Payments 0 date invoice Initiated By…" at bounding box center [782, 386] width 589 height 334
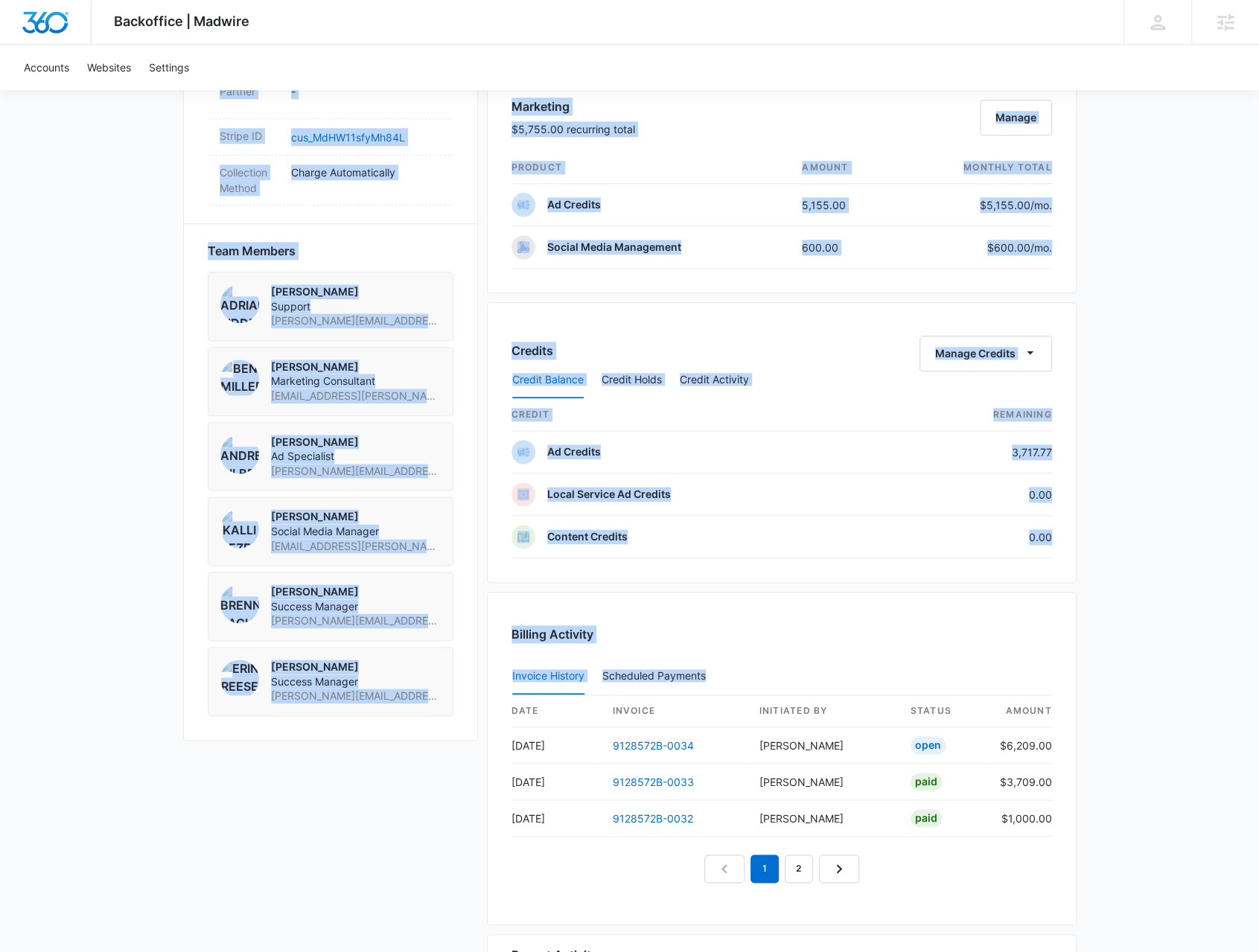
scroll to position [968, 0]
drag, startPoint x: 402, startPoint y: 307, endPoint x: 1166, endPoint y: 711, distance: 864.2
click at [1167, 709] on div "Backoffice | Madwire Apps Settings BR Brennan Rachman brennan.rachman@madwire.c…" at bounding box center [629, 247] width 1259 height 2431
click at [1166, 711] on div "Backoffice | Madwire Apps Settings BR Brennan Rachman brennan.rachman@madwire.c…" at bounding box center [629, 247] width 1259 height 2431
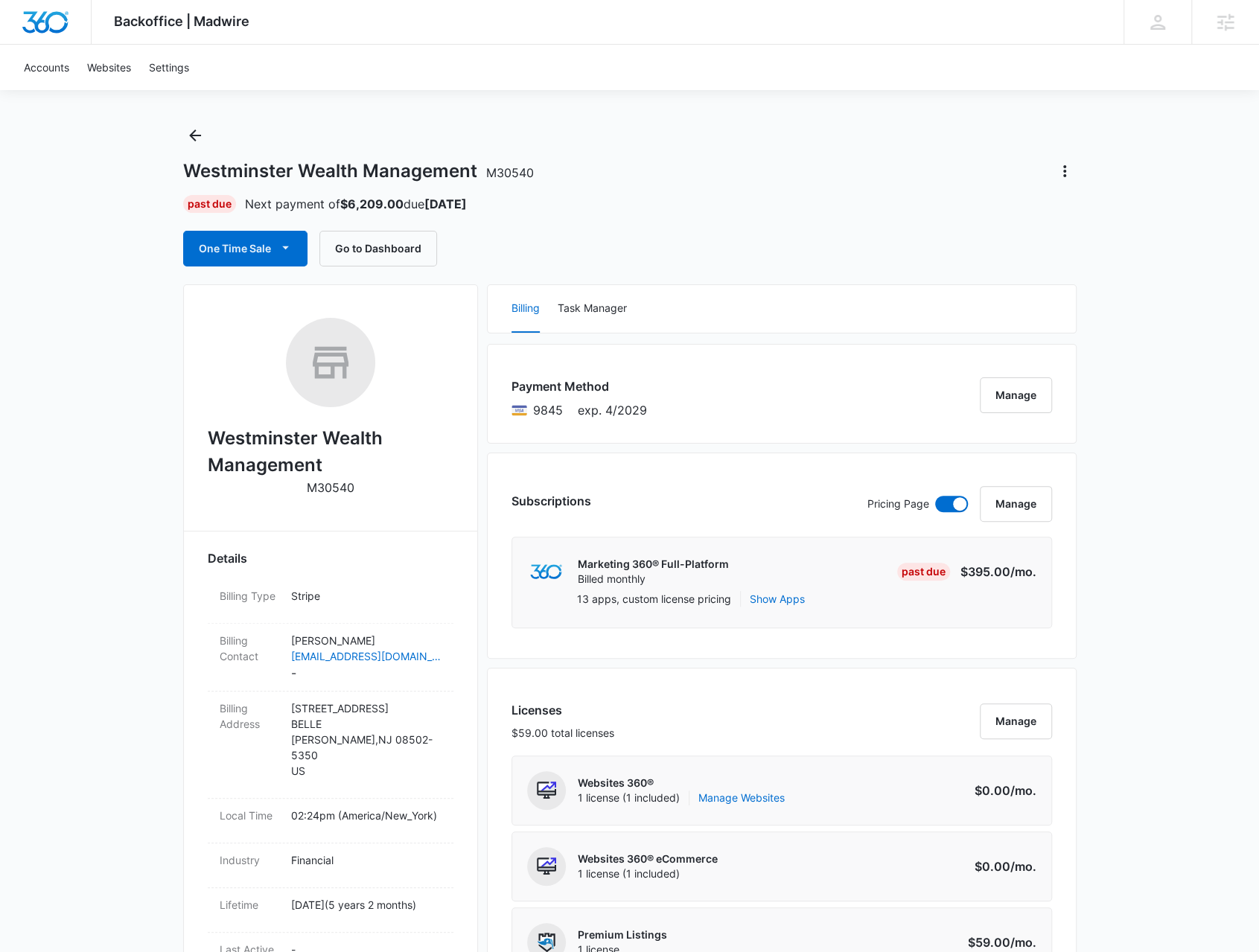
scroll to position [0, 0]
